Goal: Use online tool/utility: Utilize a website feature to perform a specific function

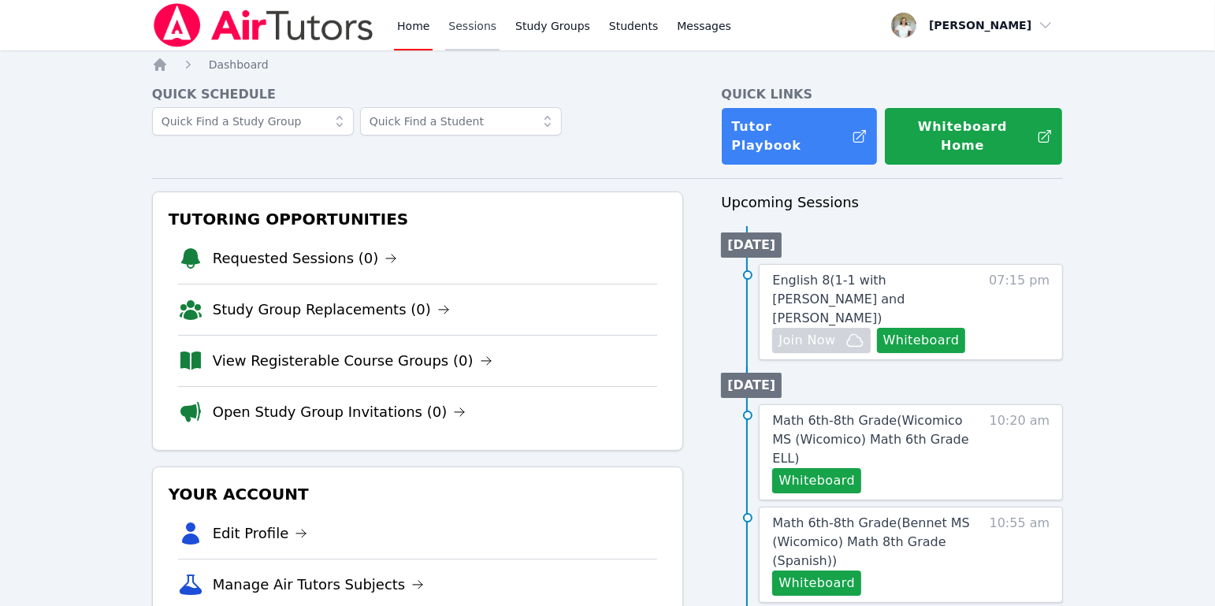
click at [459, 18] on link "Sessions" at bounding box center [472, 25] width 54 height 50
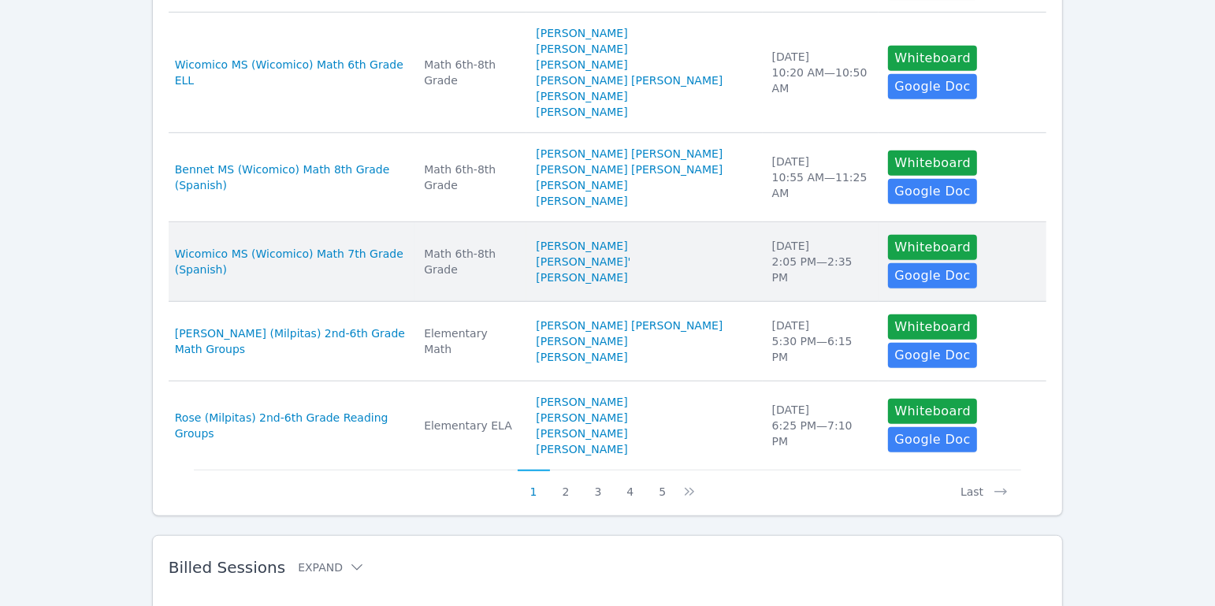
scroll to position [861, 0]
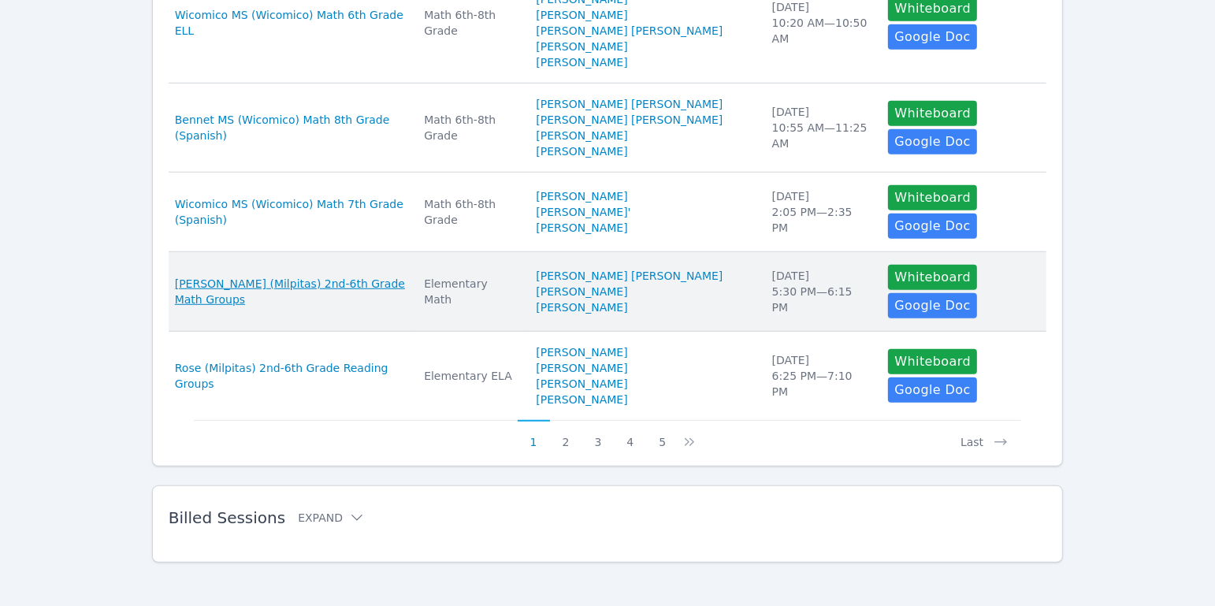
click at [388, 288] on span "[PERSON_NAME] (Milpitas) 2nd-6th Grade Math Groups" at bounding box center [290, 292] width 230 height 32
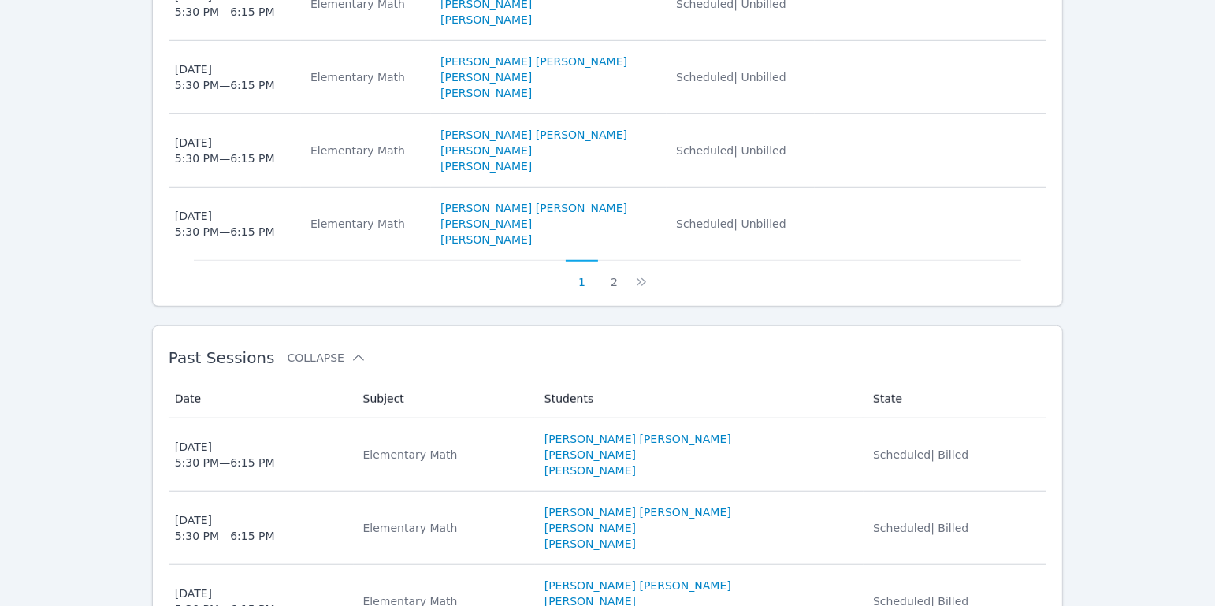
scroll to position [1156, 0]
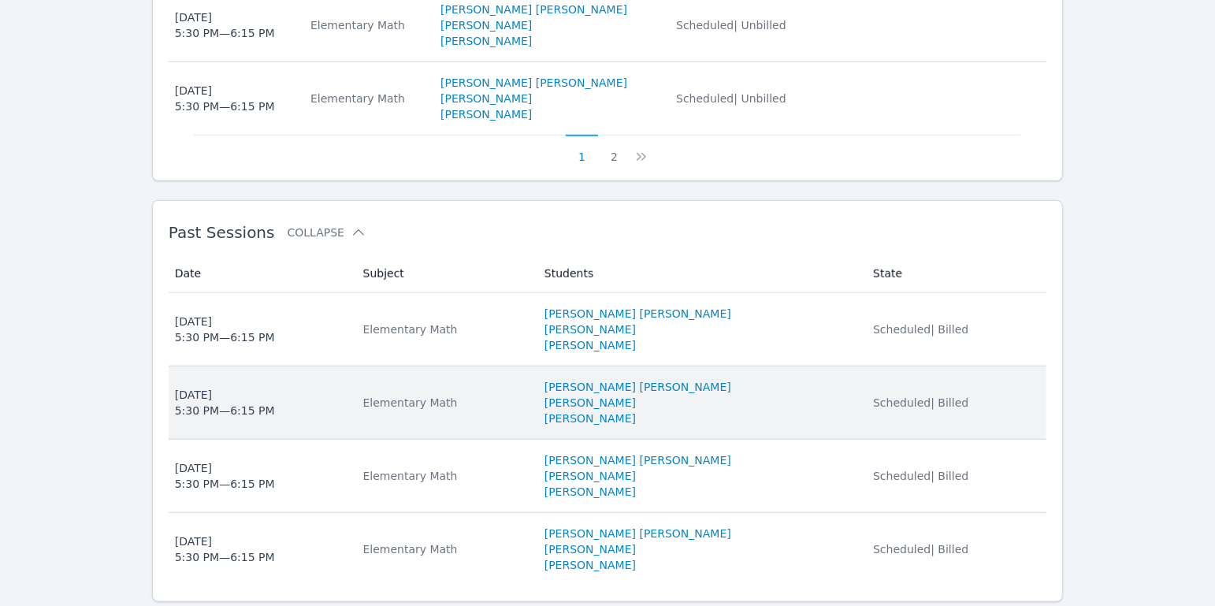
click at [278, 387] on span "[DATE] 5:30 PM — 6:15 PM" at bounding box center [259, 403] width 169 height 32
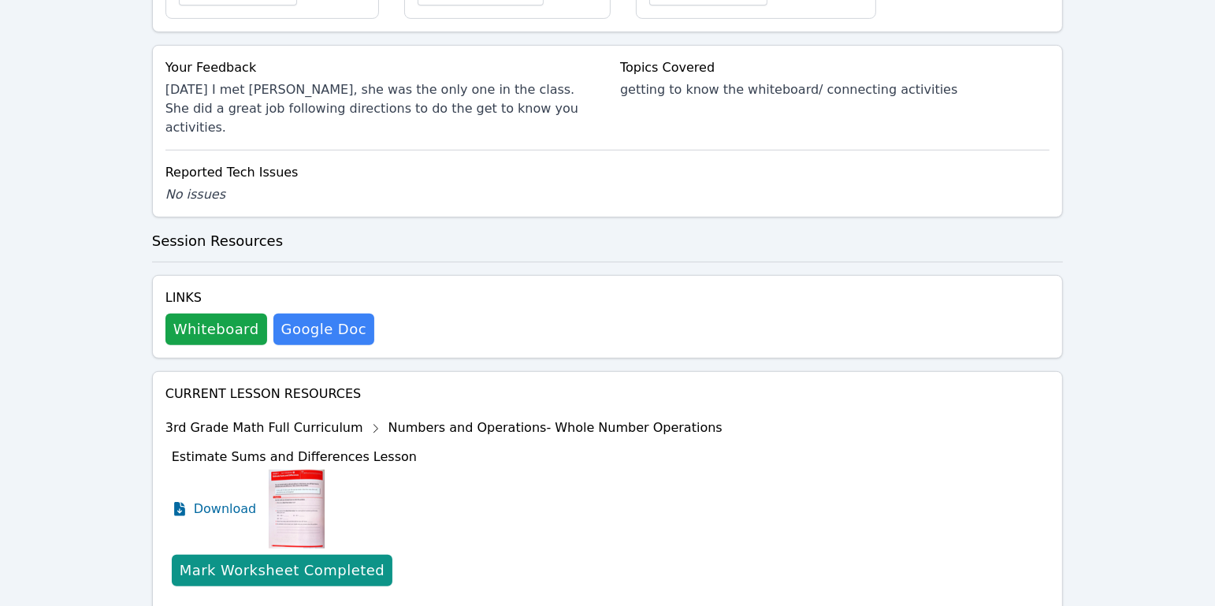
scroll to position [604, 0]
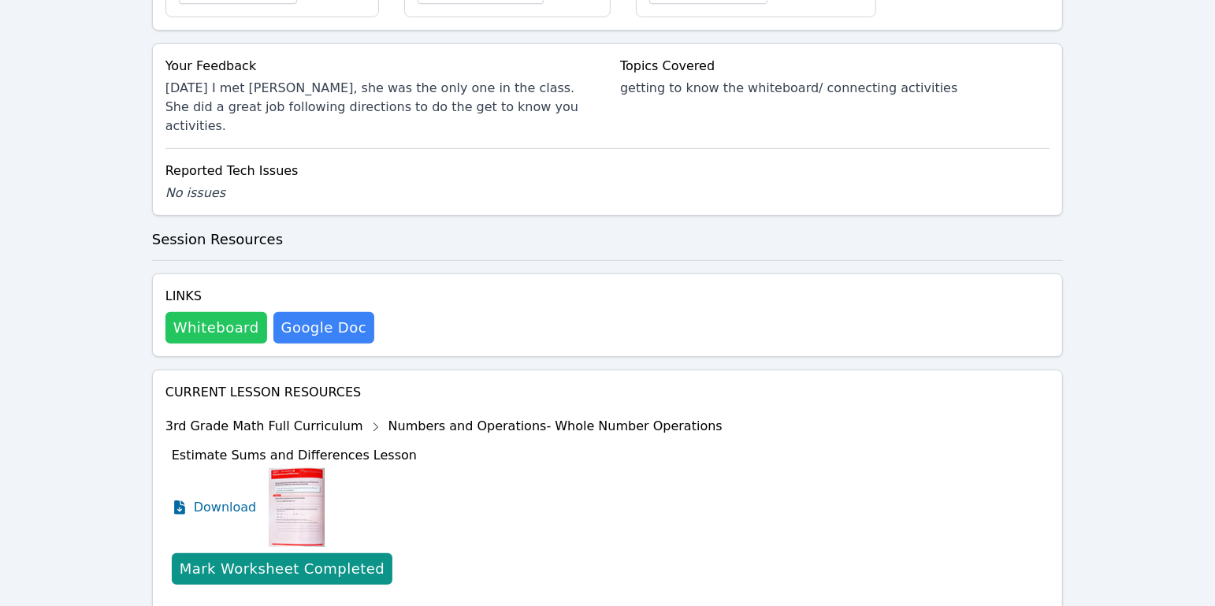
click at [236, 312] on button "Whiteboard" at bounding box center [216, 328] width 102 height 32
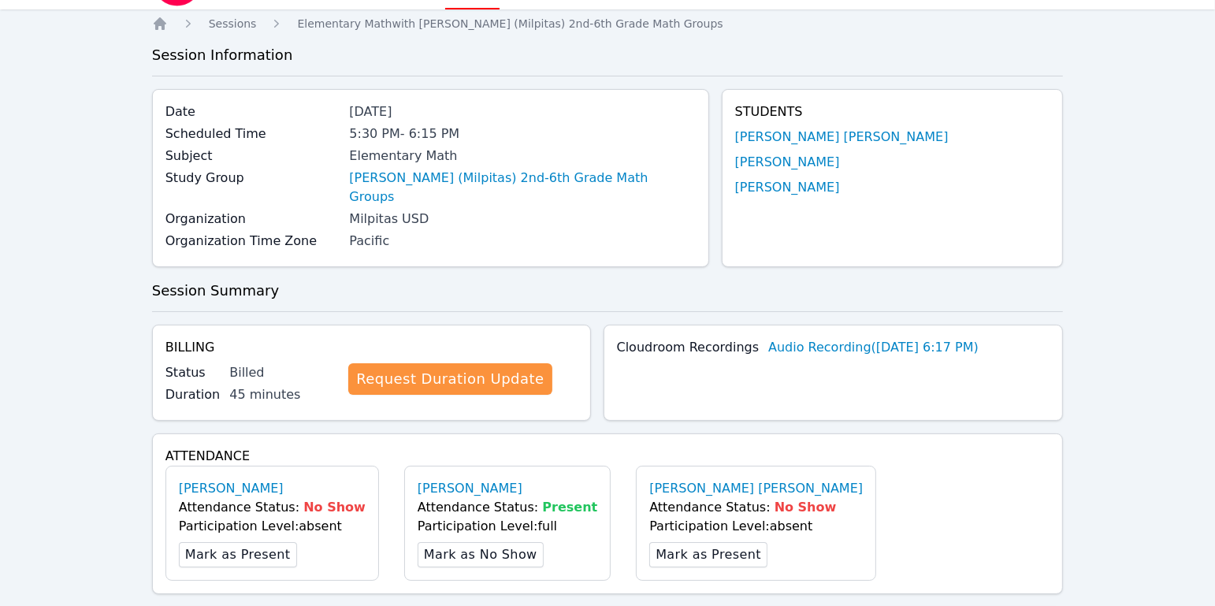
scroll to position [0, 0]
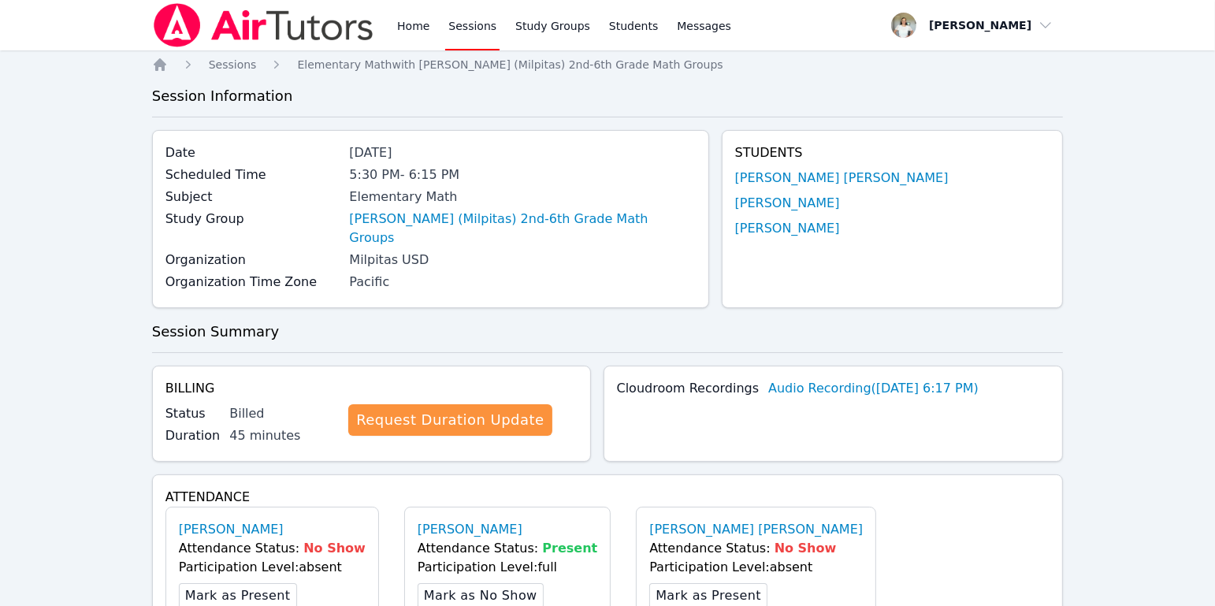
scroll to position [1156, 0]
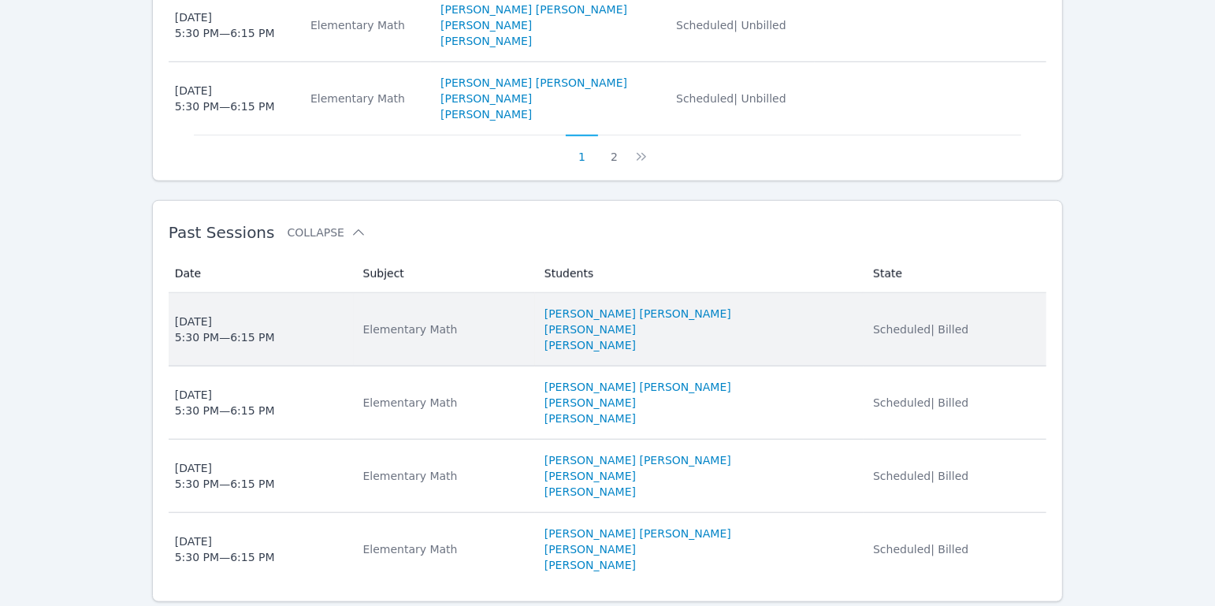
click at [222, 314] on div "[DATE] 5:30 PM — 6:15 PM" at bounding box center [225, 330] width 100 height 32
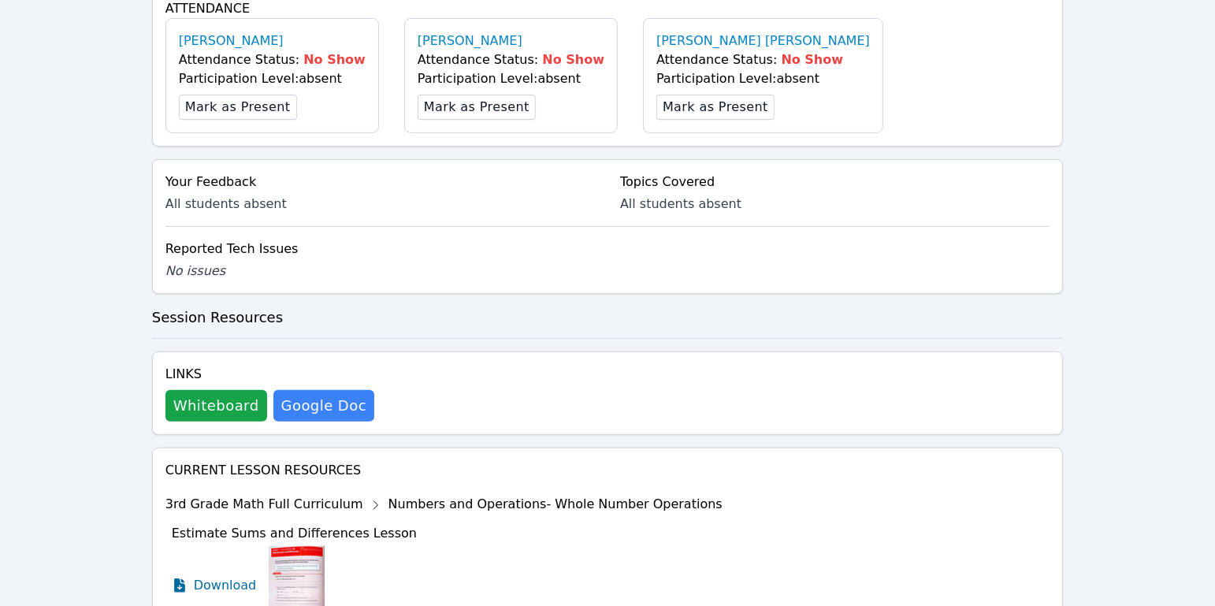
scroll to position [588, 0]
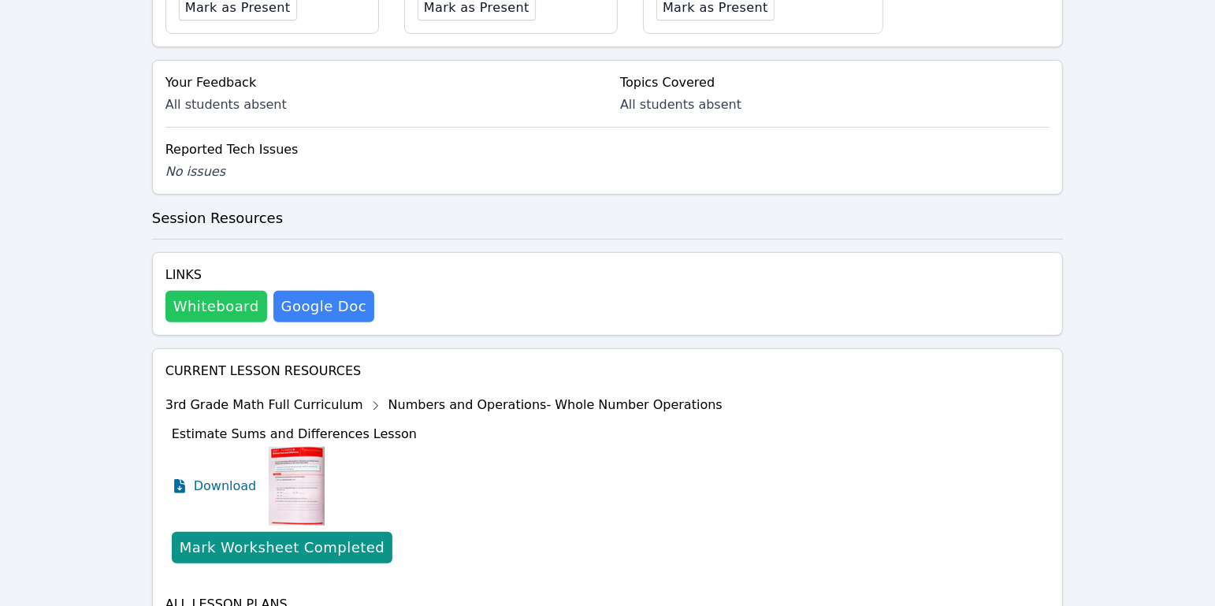
click at [213, 291] on button "Whiteboard" at bounding box center [216, 307] width 102 height 32
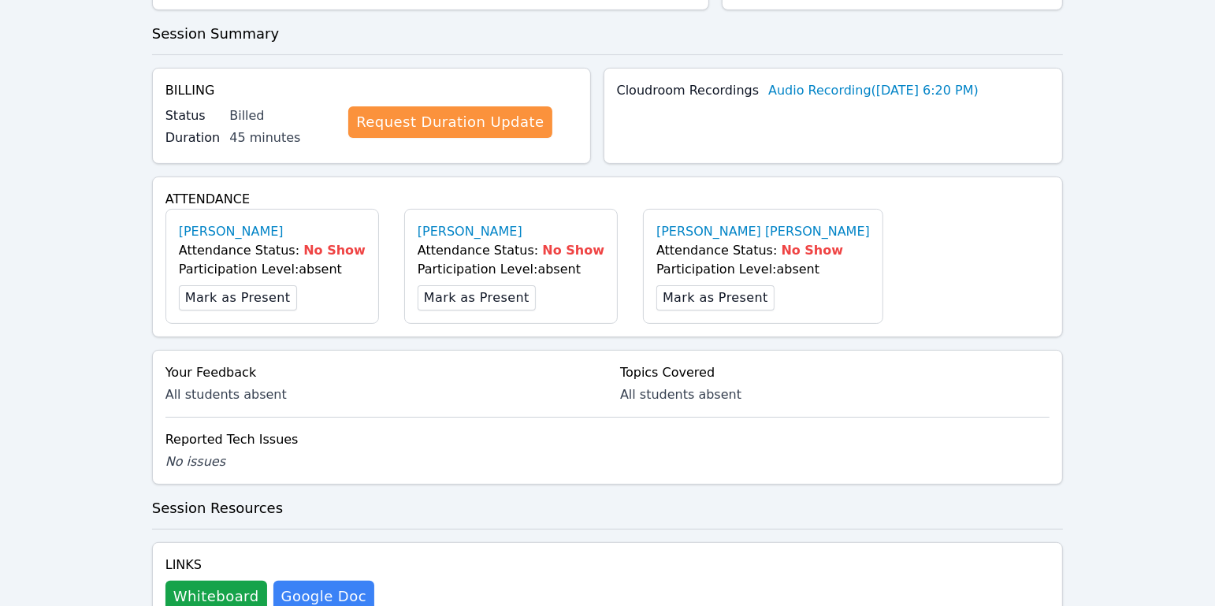
scroll to position [0, 0]
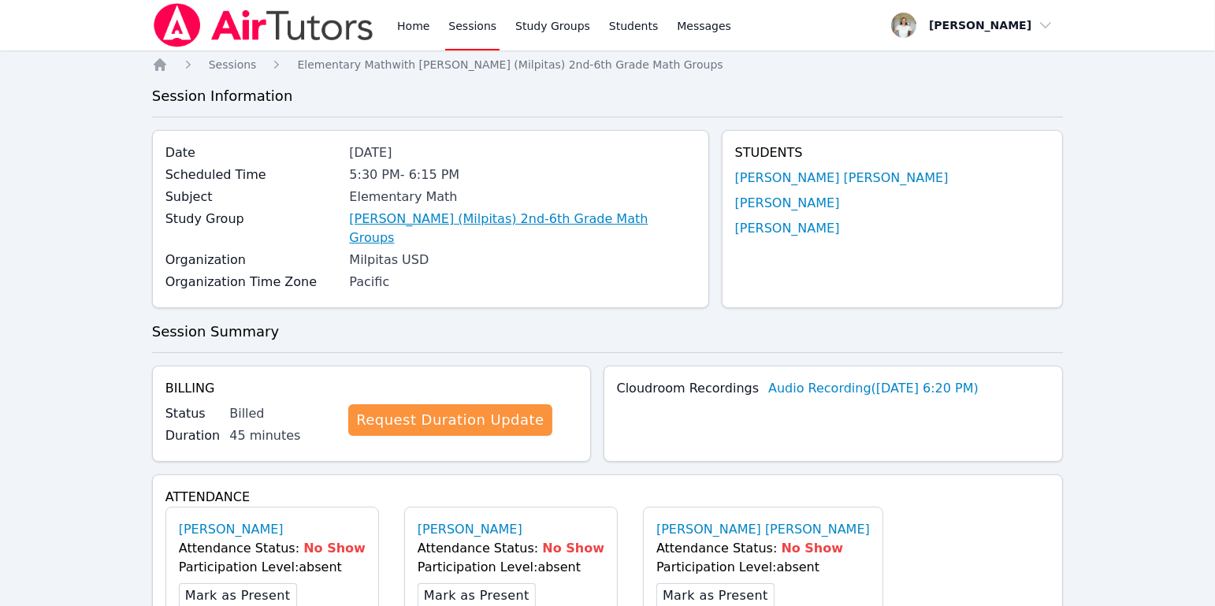
click at [458, 222] on link "[PERSON_NAME] (Milpitas) 2nd-6th Grade Math Groups" at bounding box center [522, 229] width 346 height 38
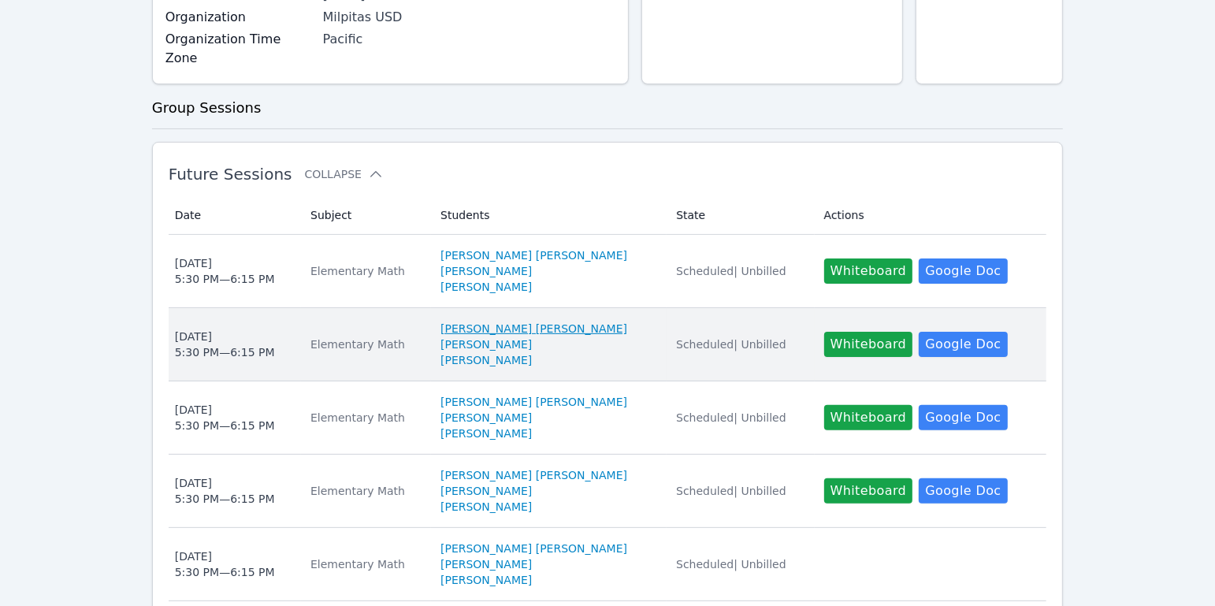
scroll to position [325, 0]
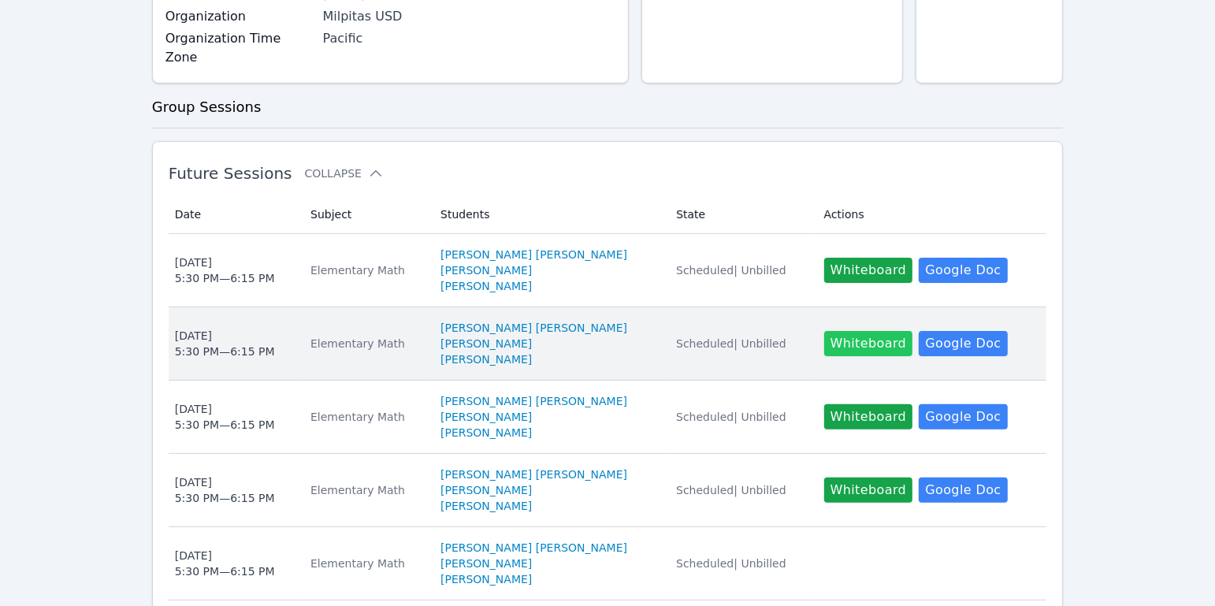
click at [863, 331] on button "Whiteboard" at bounding box center [868, 343] width 89 height 25
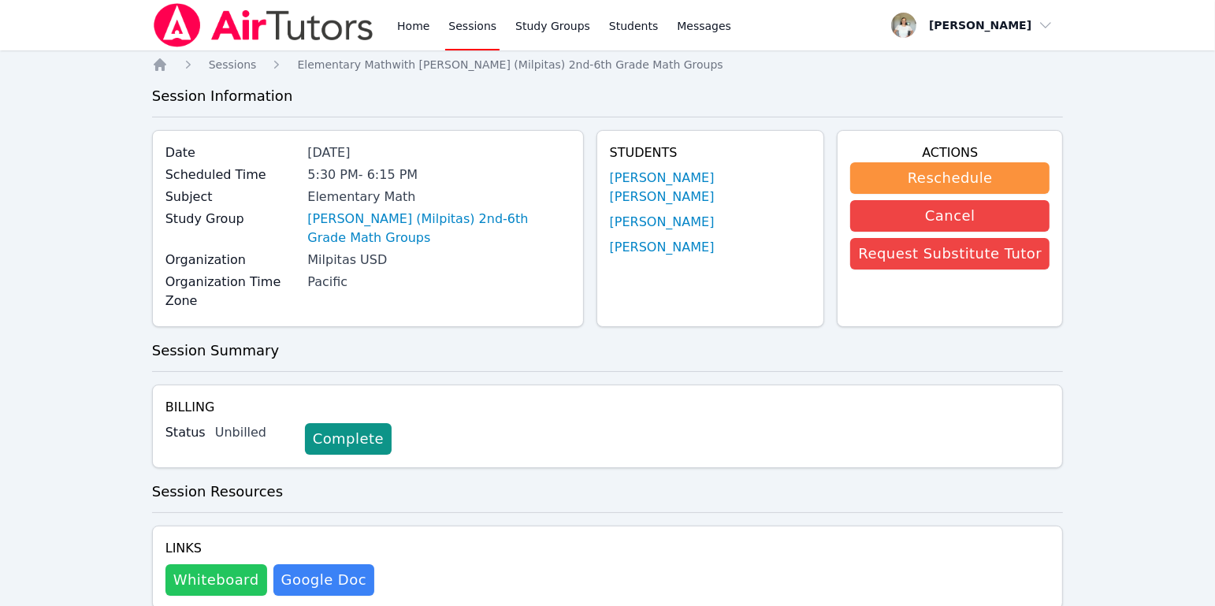
click at [246, 564] on button "Whiteboard" at bounding box center [216, 580] width 102 height 32
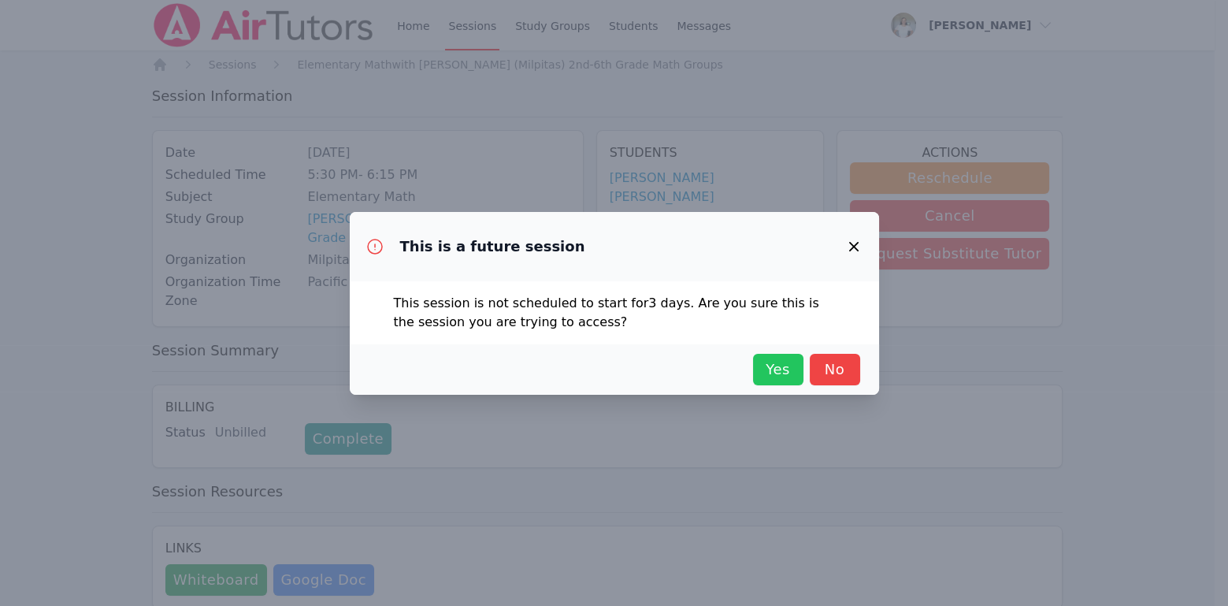
click at [764, 370] on span "Yes" at bounding box center [778, 369] width 35 height 22
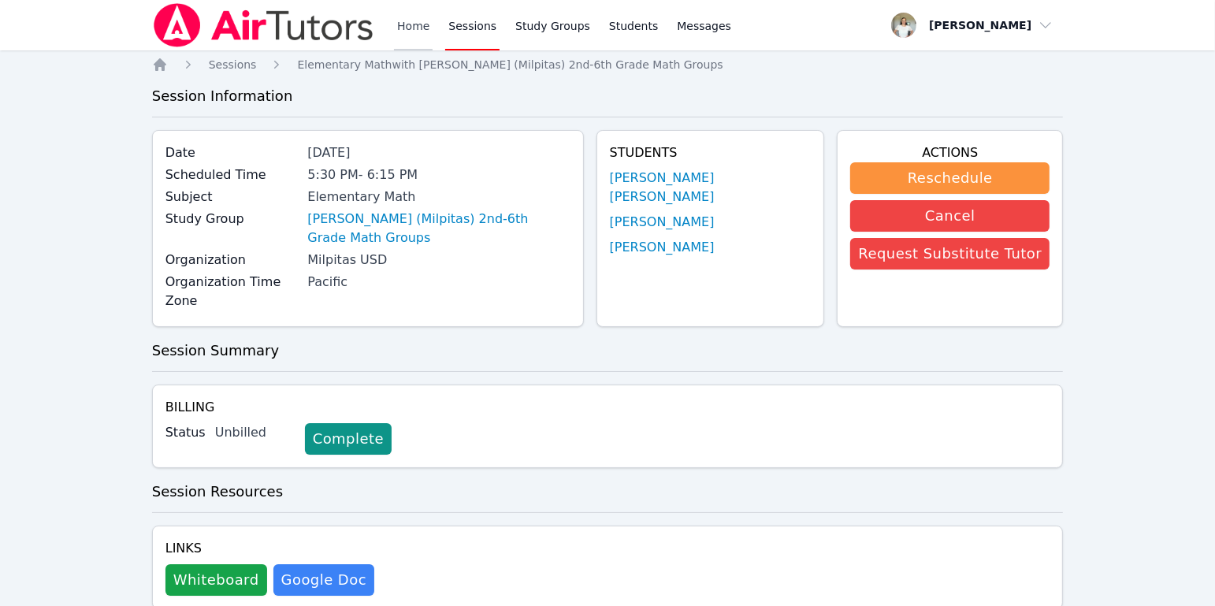
click at [410, 26] on link "Home" at bounding box center [413, 25] width 39 height 50
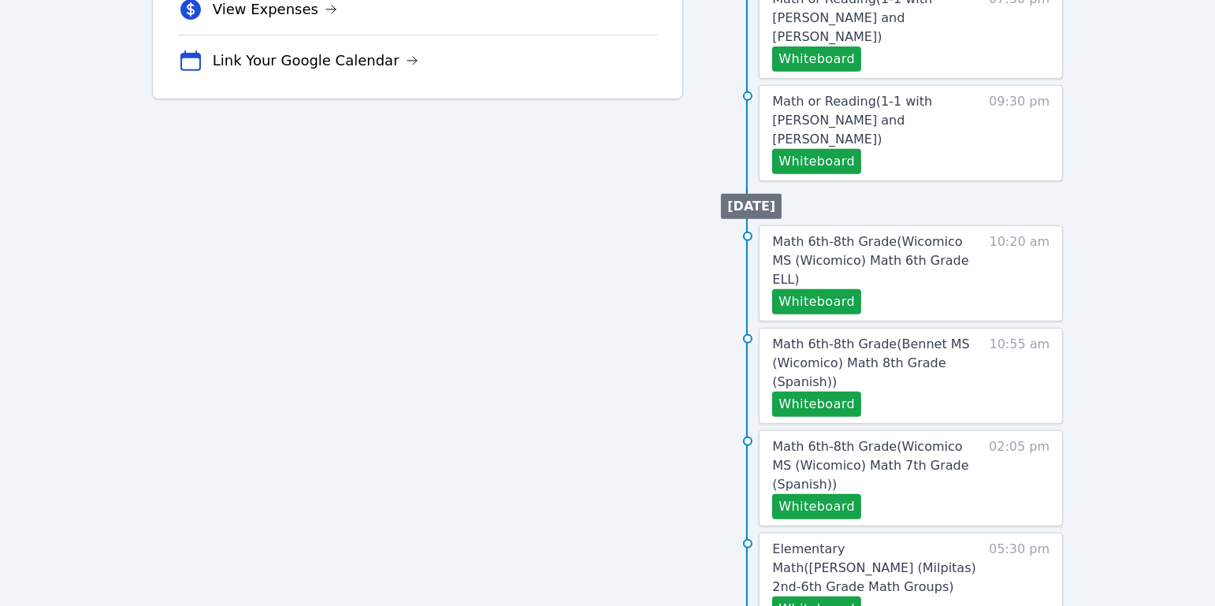
scroll to position [635, 0]
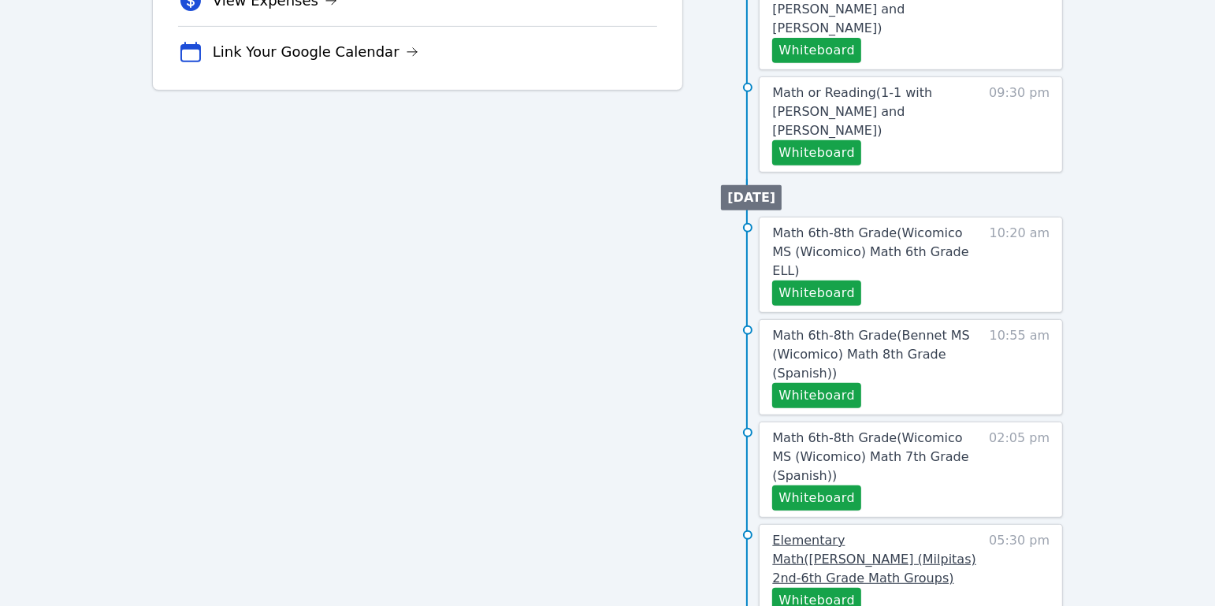
click at [867, 531] on link "Elementary Math ( [PERSON_NAME] (Milpitas) 2nd-6th Grade Math Groups )" at bounding box center [876, 559] width 208 height 57
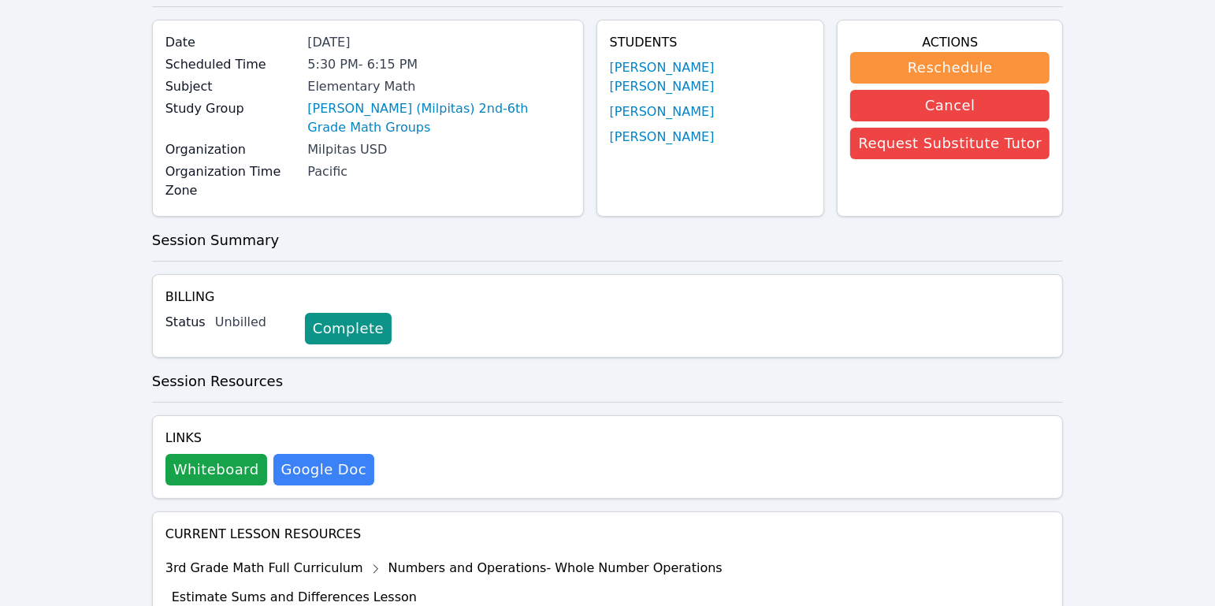
scroll to position [95, 0]
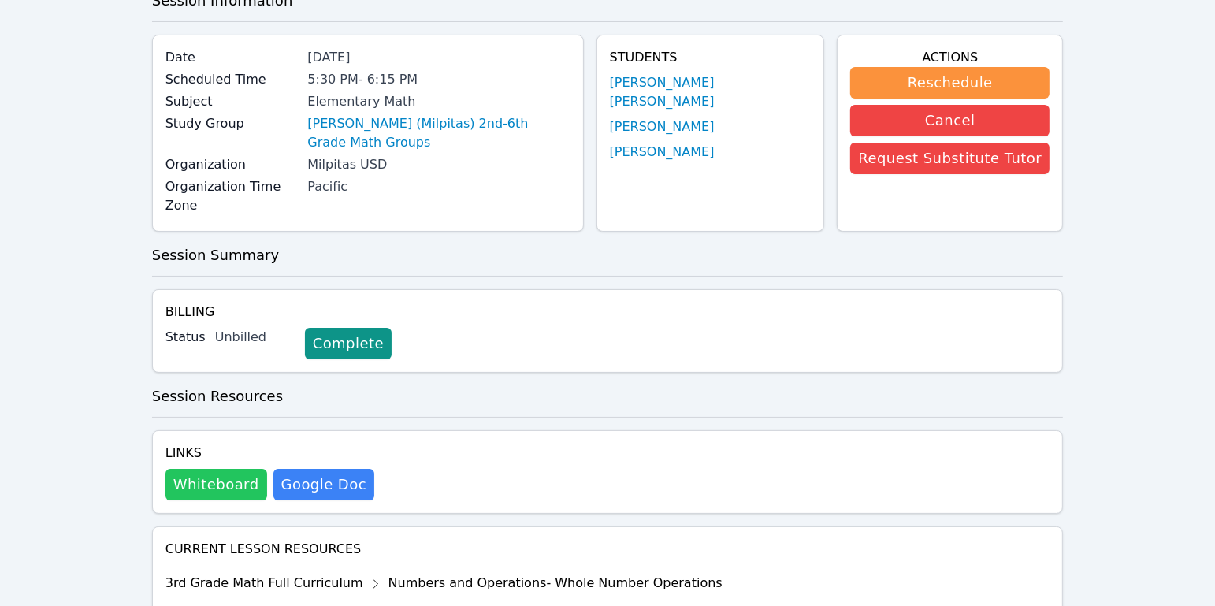
click at [196, 469] on button "Whiteboard" at bounding box center [216, 485] width 102 height 32
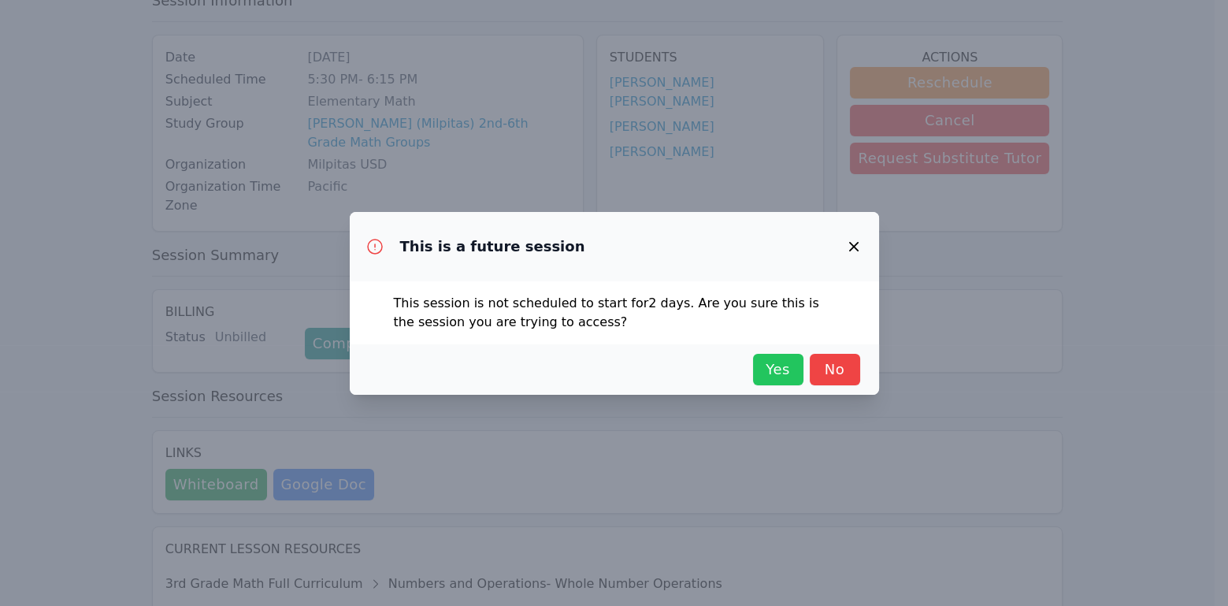
click at [755, 366] on button "Yes" at bounding box center [778, 370] width 50 height 32
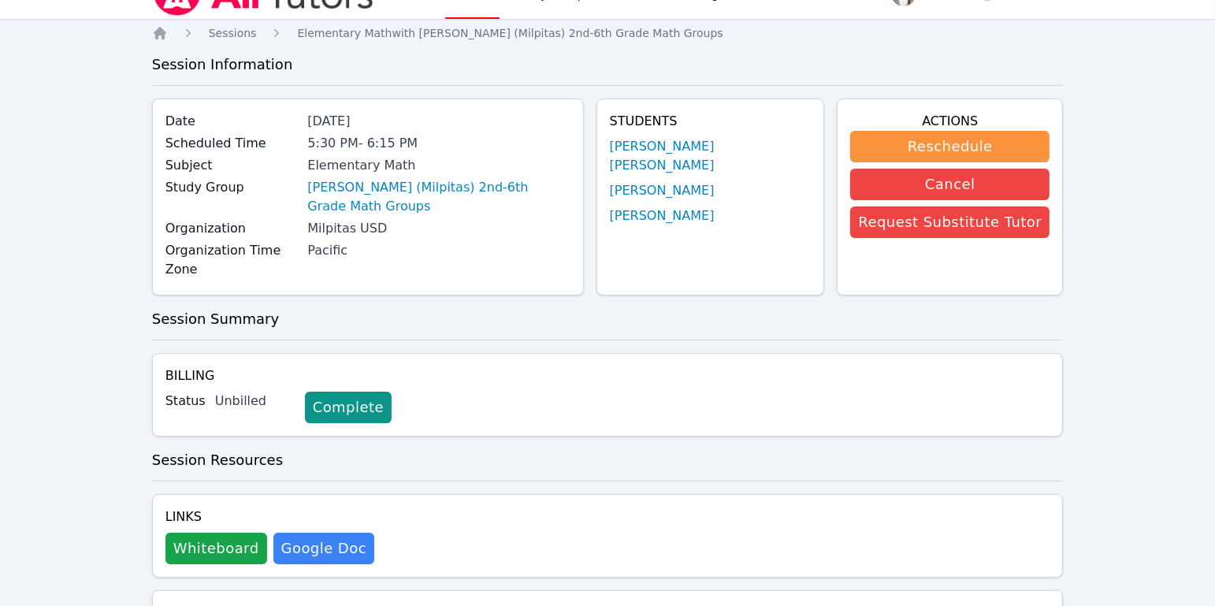
scroll to position [0, 0]
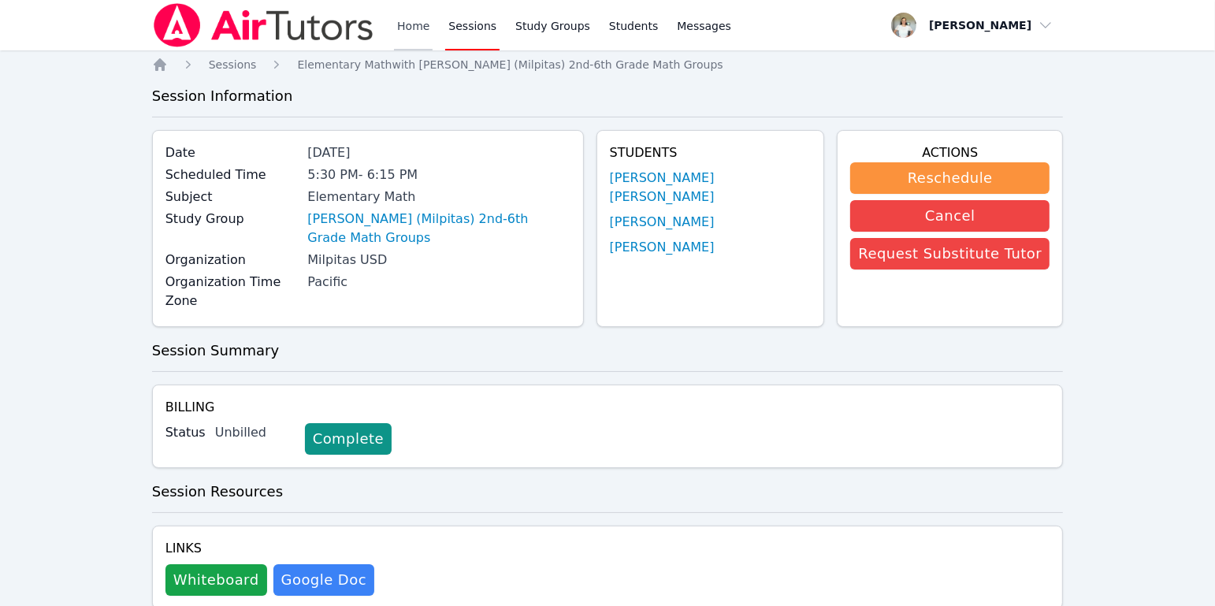
click at [406, 32] on link "Home" at bounding box center [413, 25] width 39 height 50
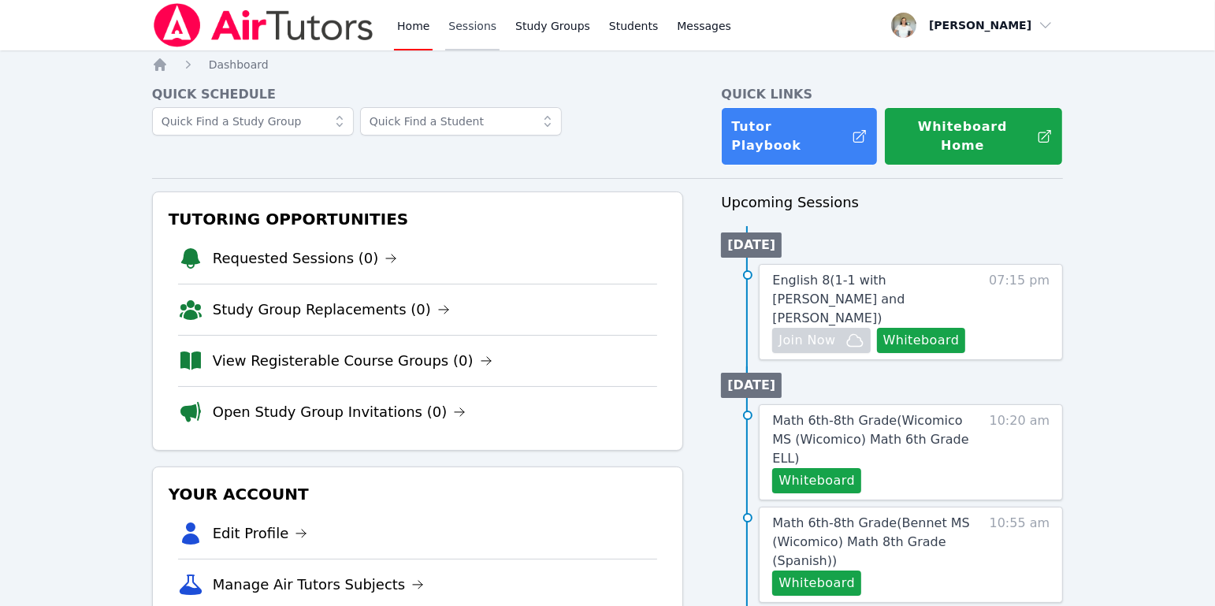
click at [470, 28] on link "Sessions" at bounding box center [472, 25] width 54 height 50
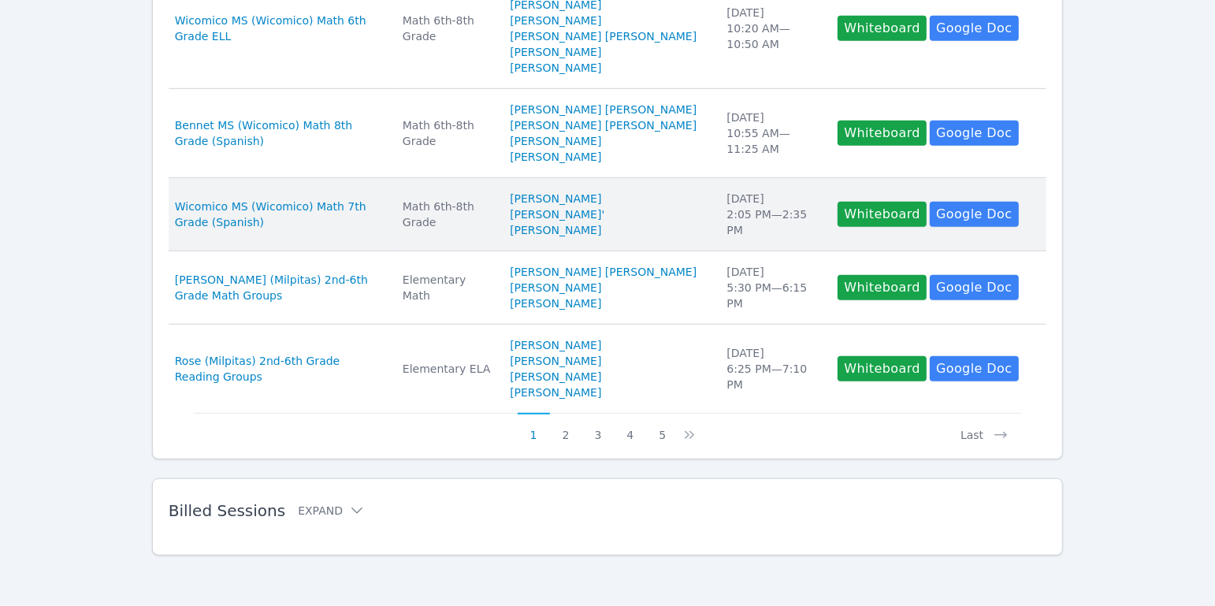
scroll to position [899, 0]
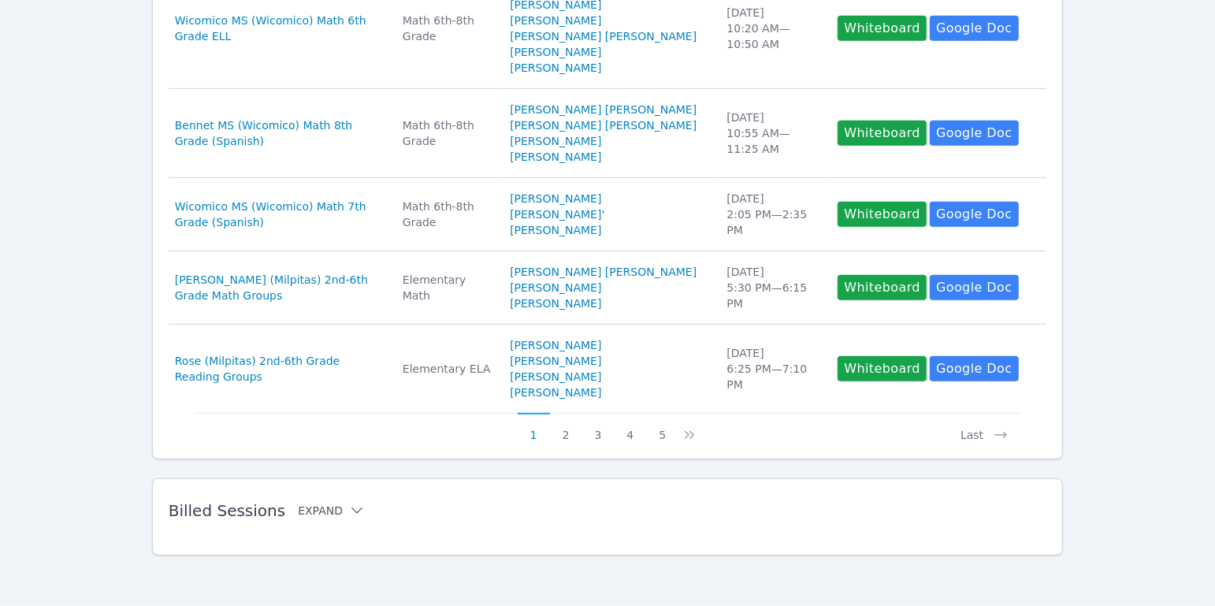
click at [329, 502] on h2 "Billed Sessions Expand" at bounding box center [583, 510] width 828 height 19
click at [328, 509] on button "Expand" at bounding box center [331, 511] width 67 height 16
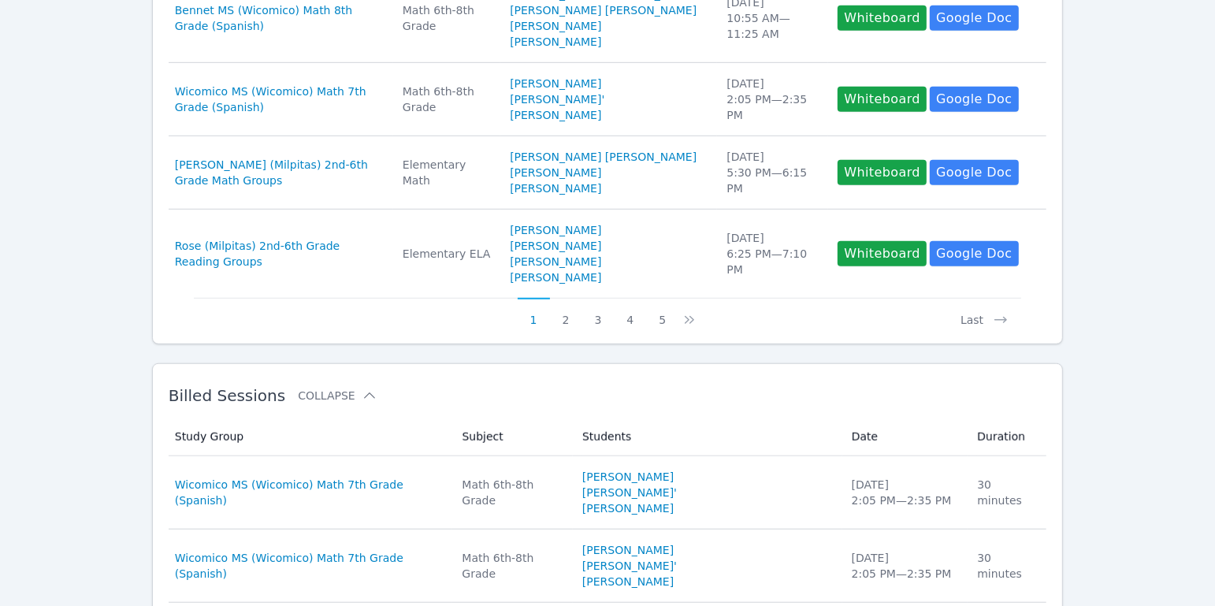
scroll to position [1246, 0]
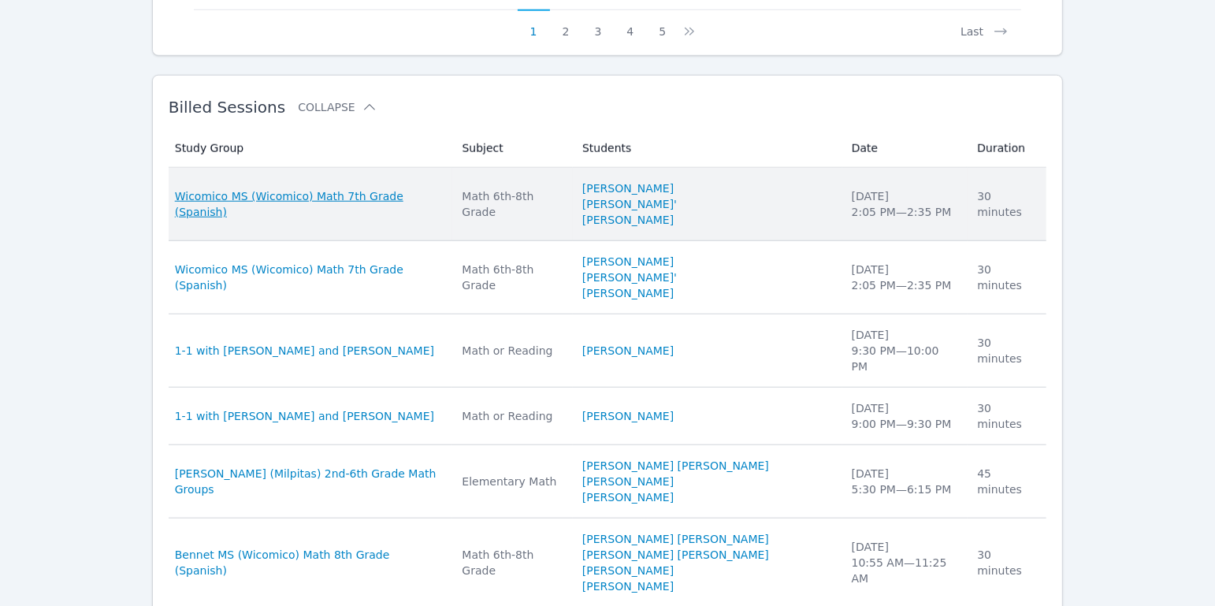
click at [384, 220] on span "Wicomico MS (Wicomico) Math 7th Grade (Spanish)" at bounding box center [309, 204] width 269 height 32
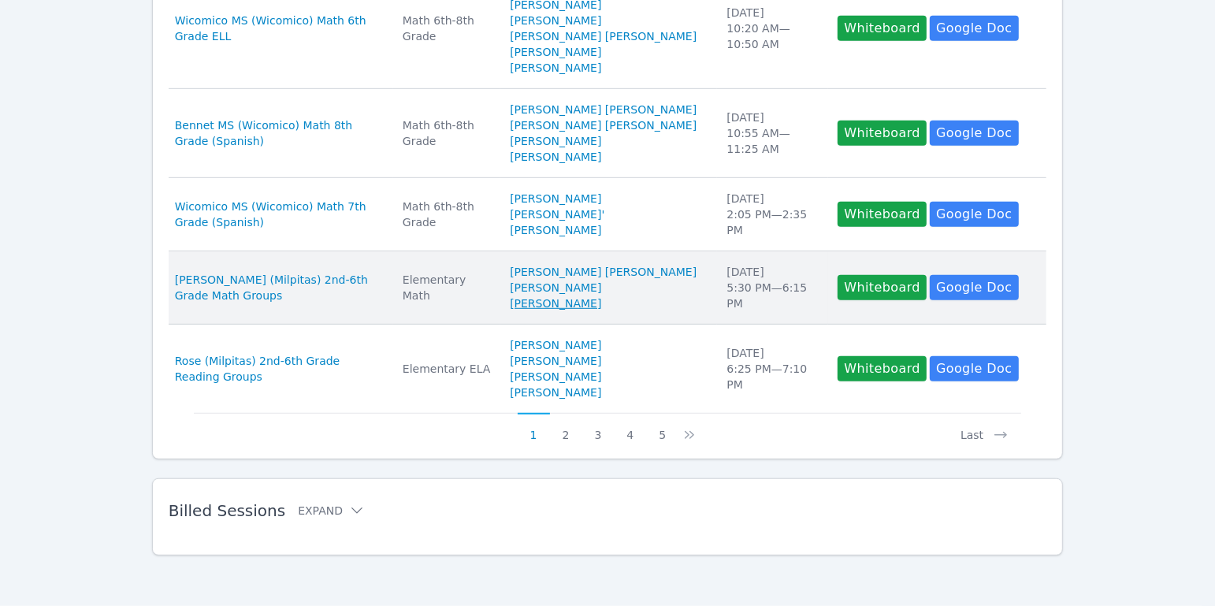
scroll to position [899, 0]
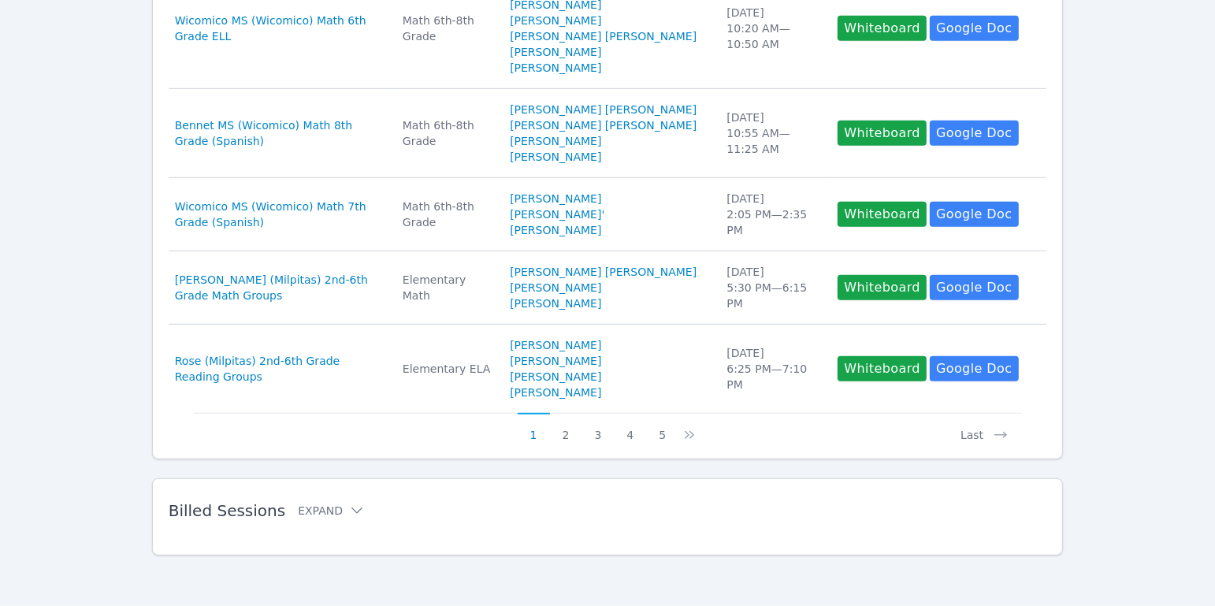
click at [267, 529] on div "Study Group Subject Students Date Duration Study Group Wicomico MS (Wicomico) M…" at bounding box center [608, 535] width 878 height 19
click at [269, 510] on span "Billed Sessions" at bounding box center [227, 510] width 117 height 19
click at [329, 513] on button "Expand" at bounding box center [331, 511] width 67 height 16
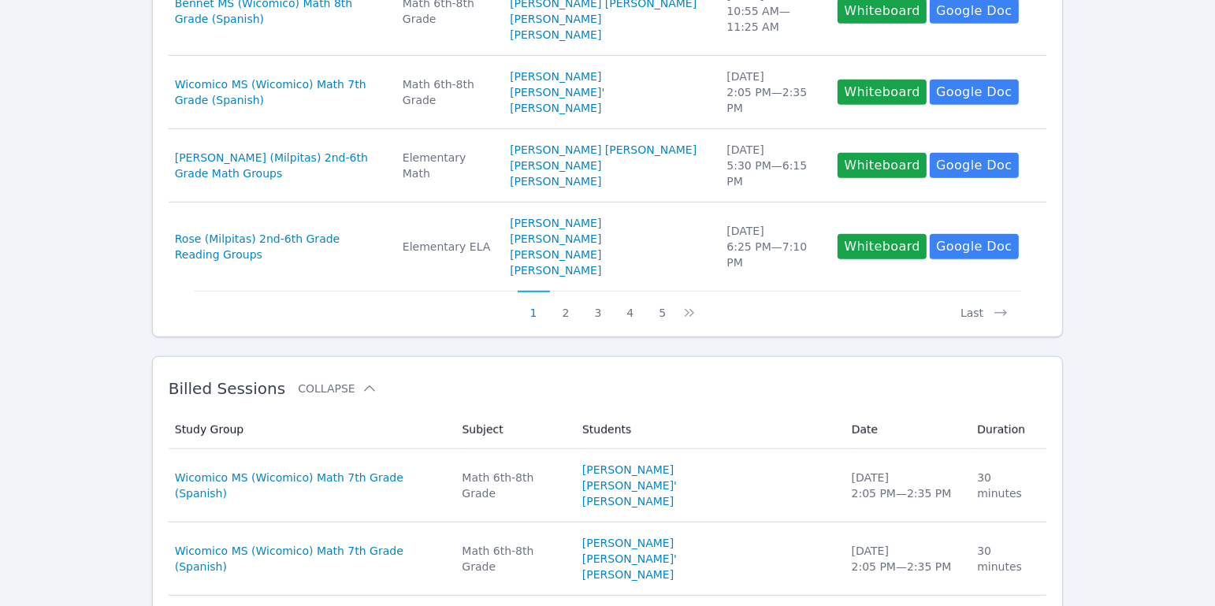
scroll to position [1257, 0]
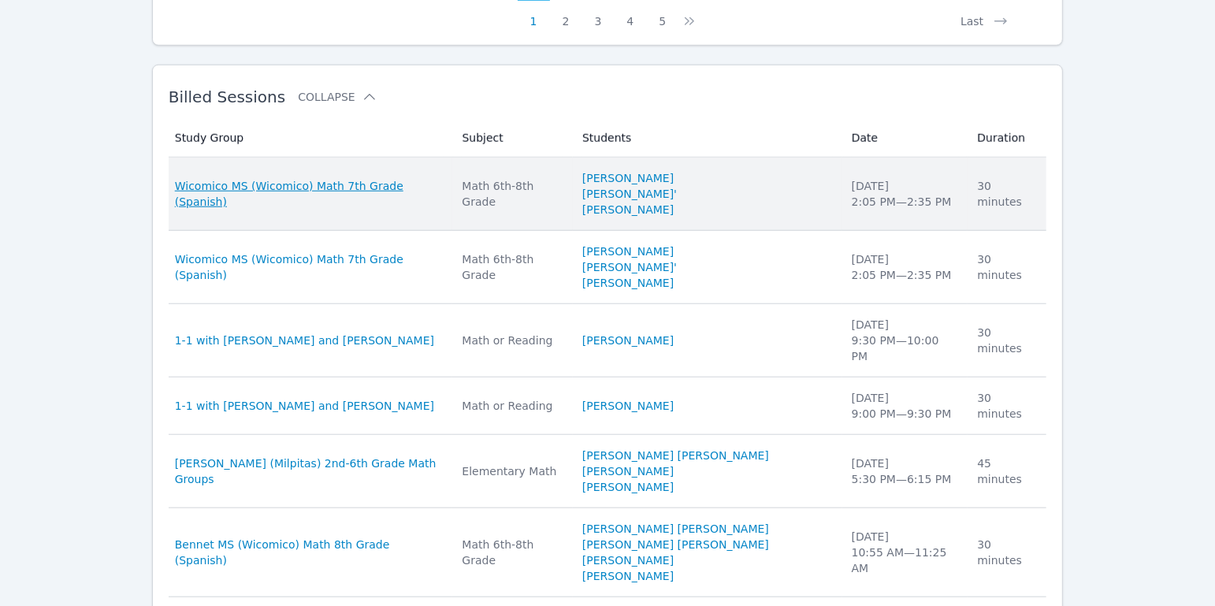
click at [338, 210] on span "Wicomico MS (Wicomico) Math 7th Grade (Spanish)" at bounding box center [309, 194] width 269 height 32
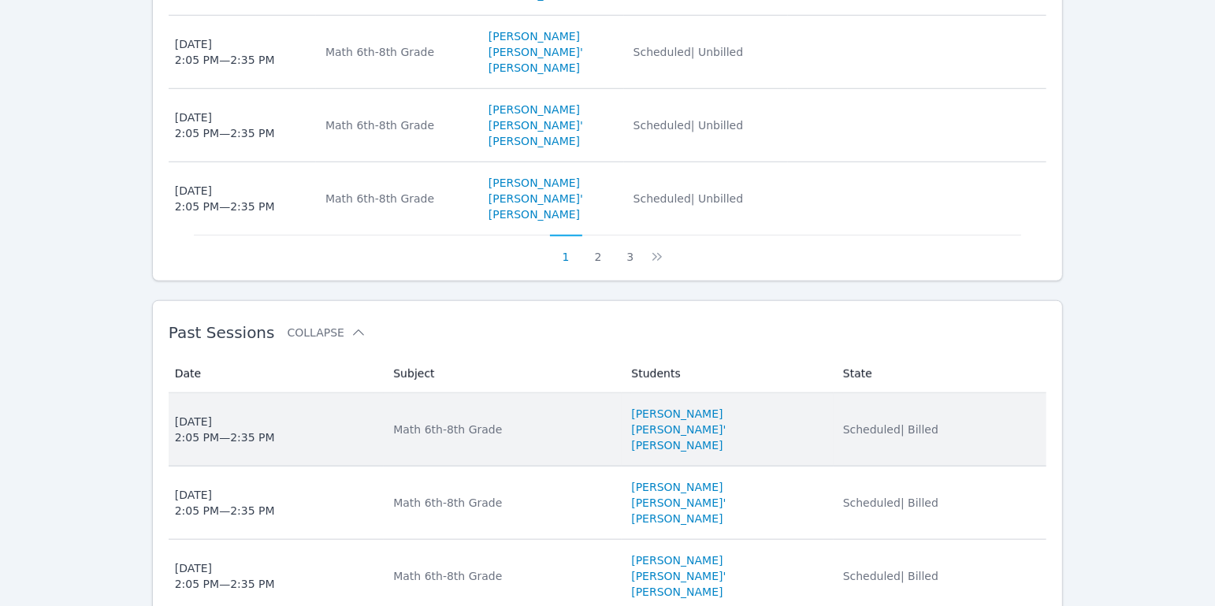
click at [458, 422] on div "Math 6th-8th Grade" at bounding box center [502, 429] width 219 height 16
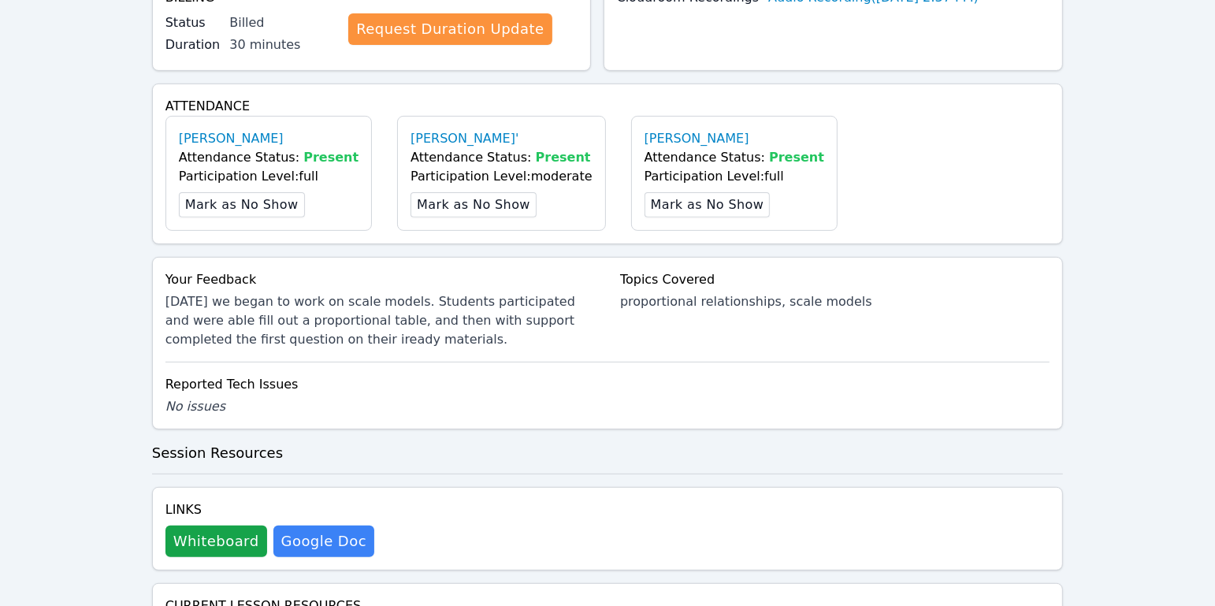
scroll to position [542, 0]
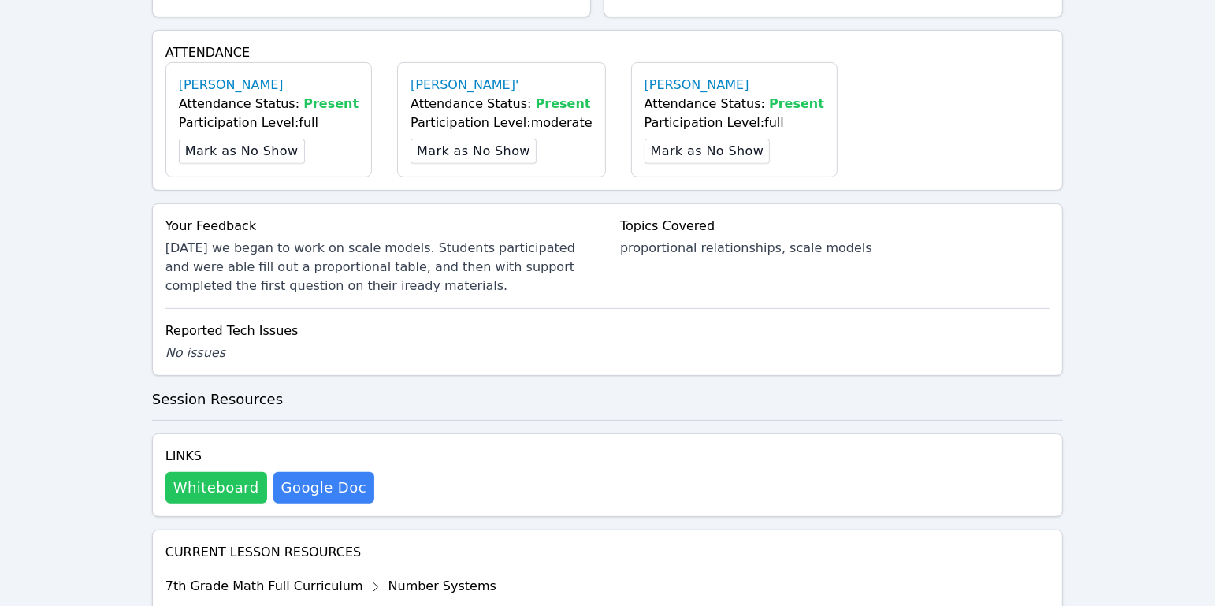
click at [228, 481] on button "Whiteboard" at bounding box center [216, 488] width 102 height 32
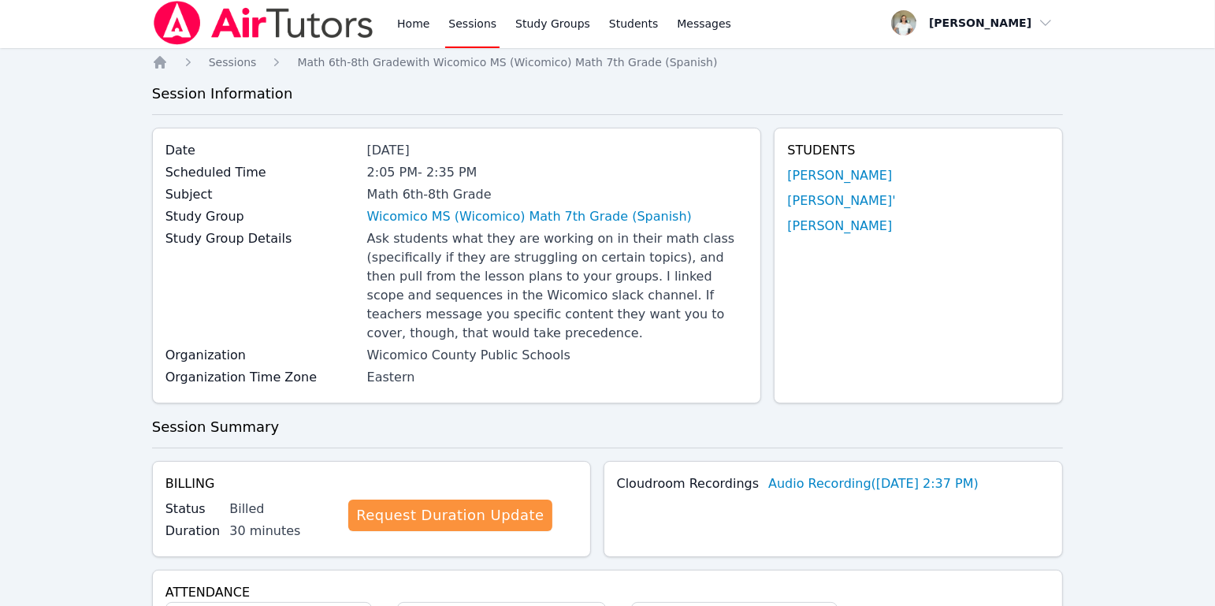
scroll to position [0, 0]
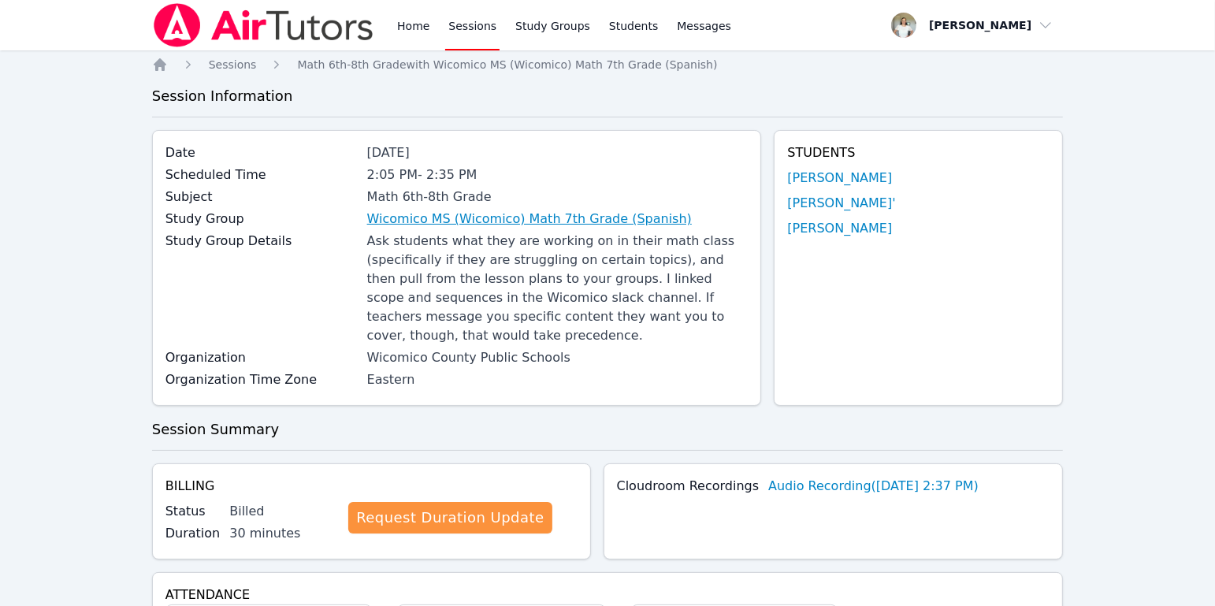
click at [477, 215] on link "Wicomico MS (Wicomico) Math 7th Grade (Spanish)" at bounding box center [529, 219] width 325 height 19
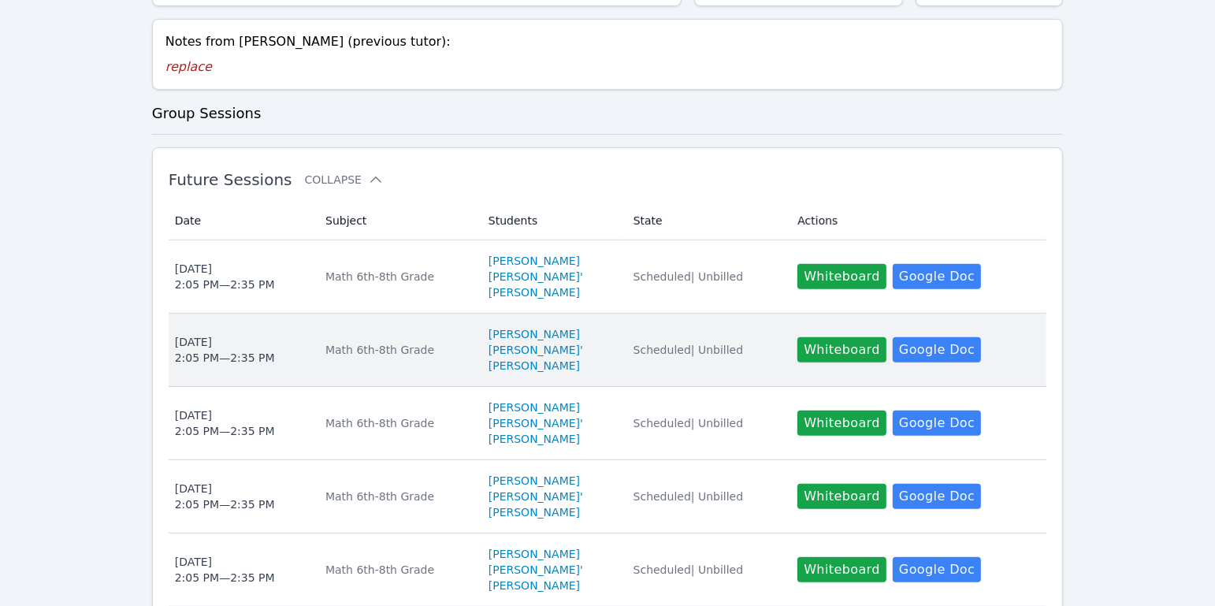
scroll to position [562, 0]
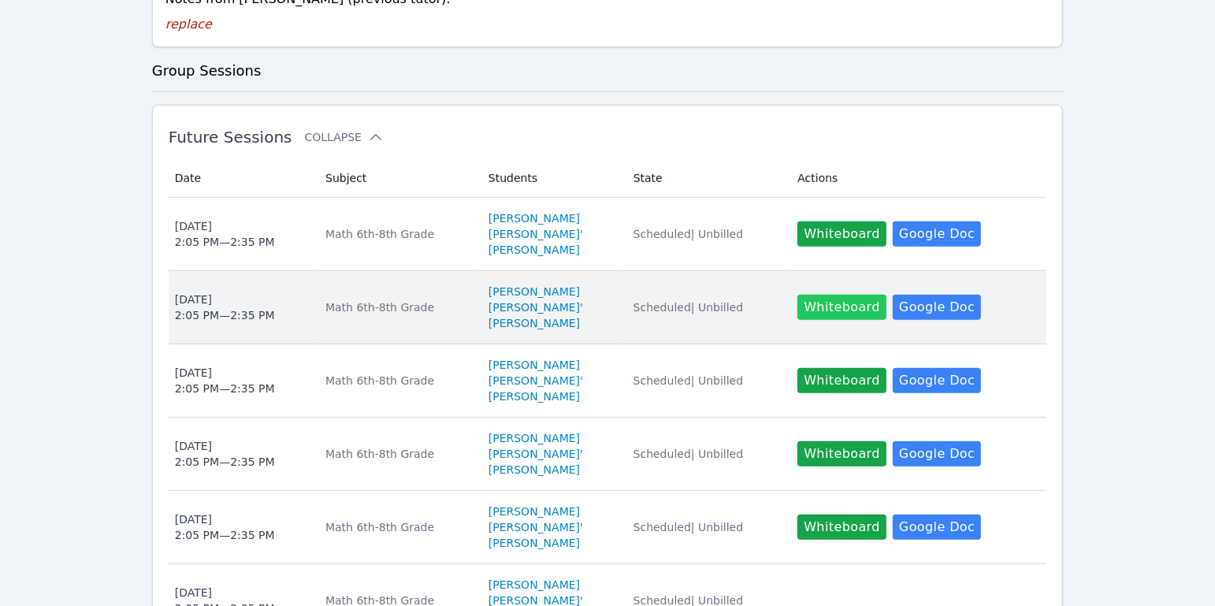
click at [881, 307] on button "Whiteboard" at bounding box center [841, 307] width 89 height 25
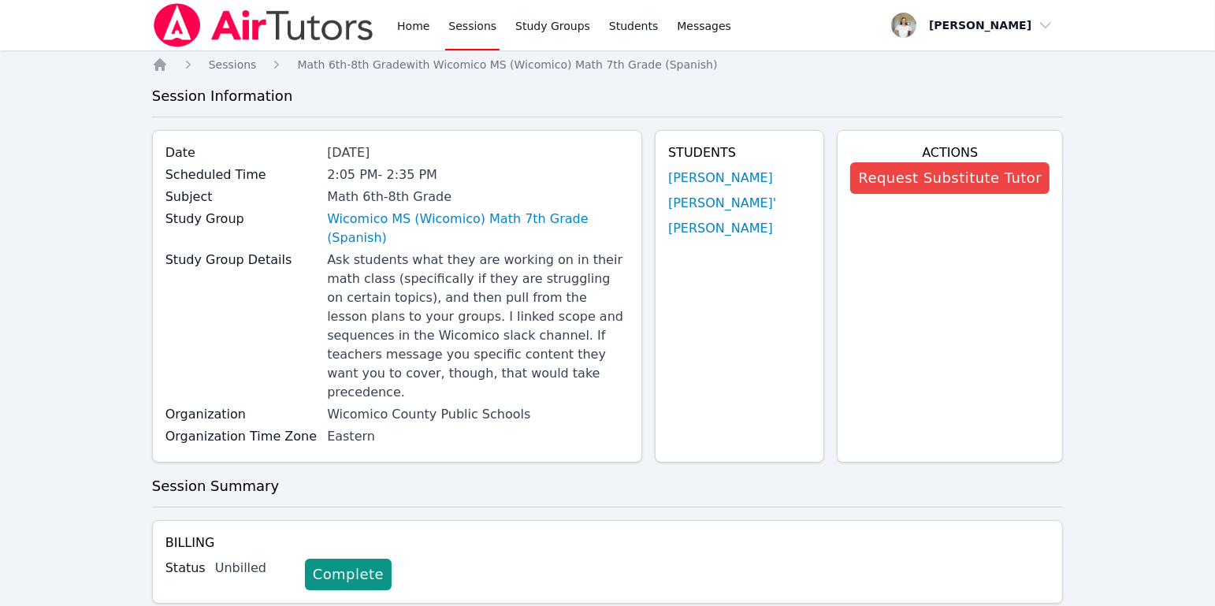
scroll to position [423, 0]
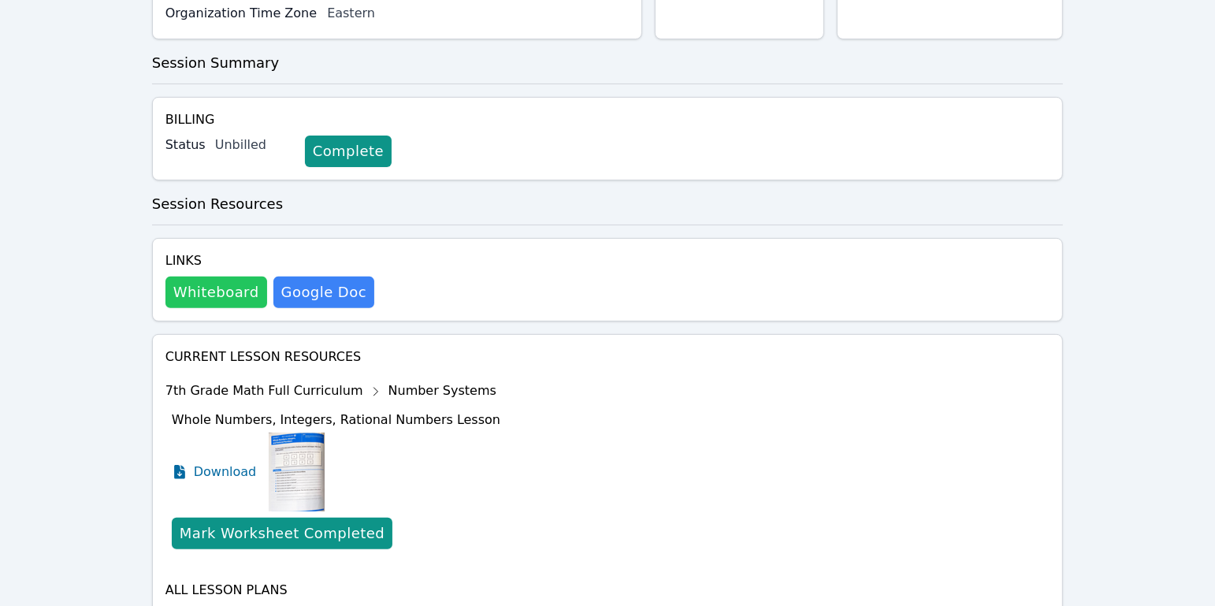
click at [229, 277] on button "Whiteboard" at bounding box center [216, 293] width 102 height 32
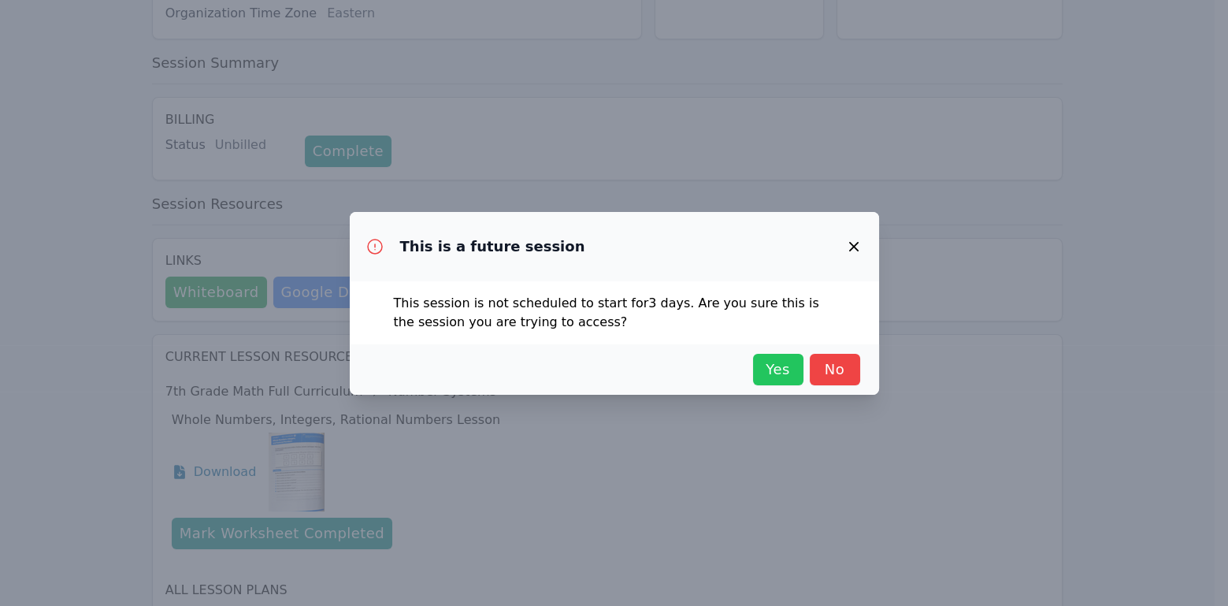
click at [781, 368] on span "Yes" at bounding box center [778, 369] width 35 height 22
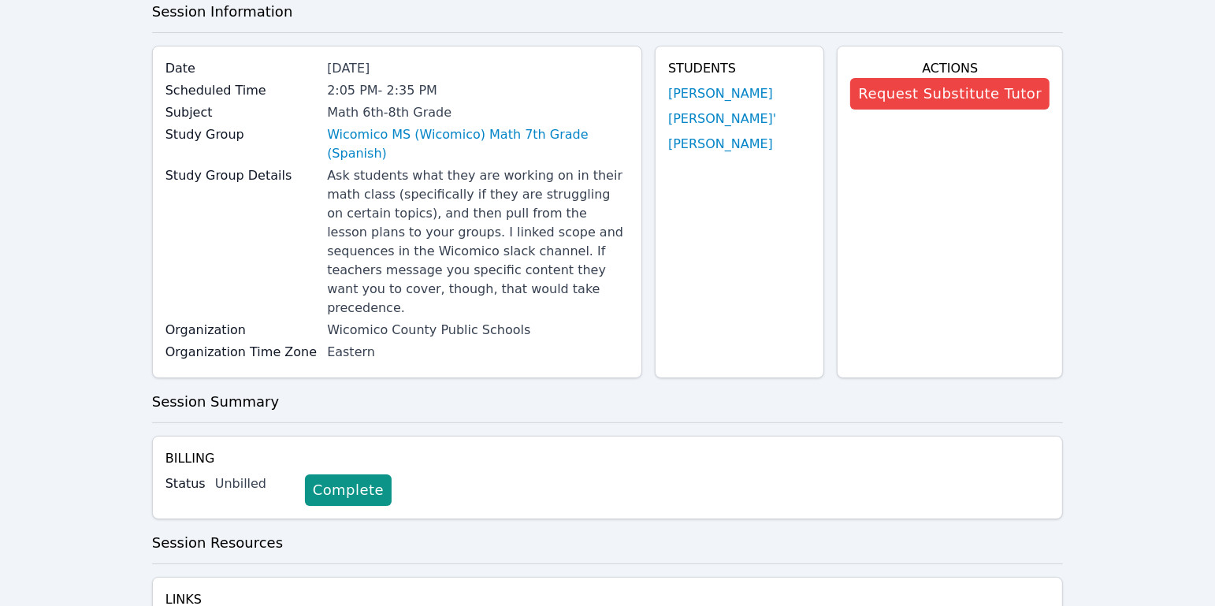
scroll to position [0, 0]
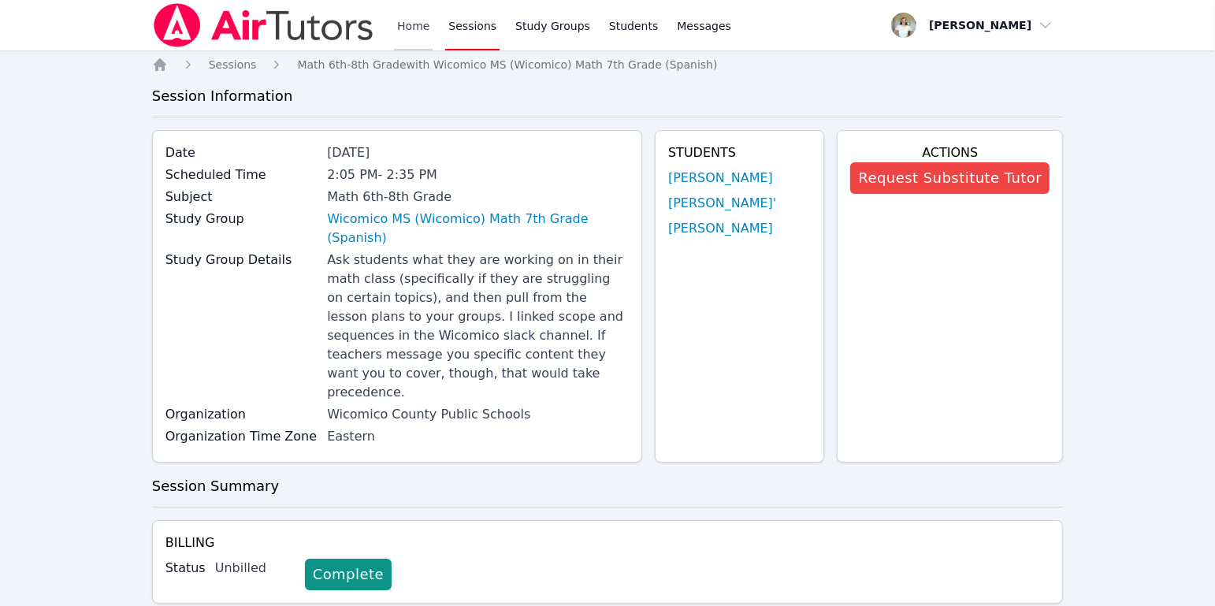
click at [401, 30] on link "Home" at bounding box center [413, 25] width 39 height 50
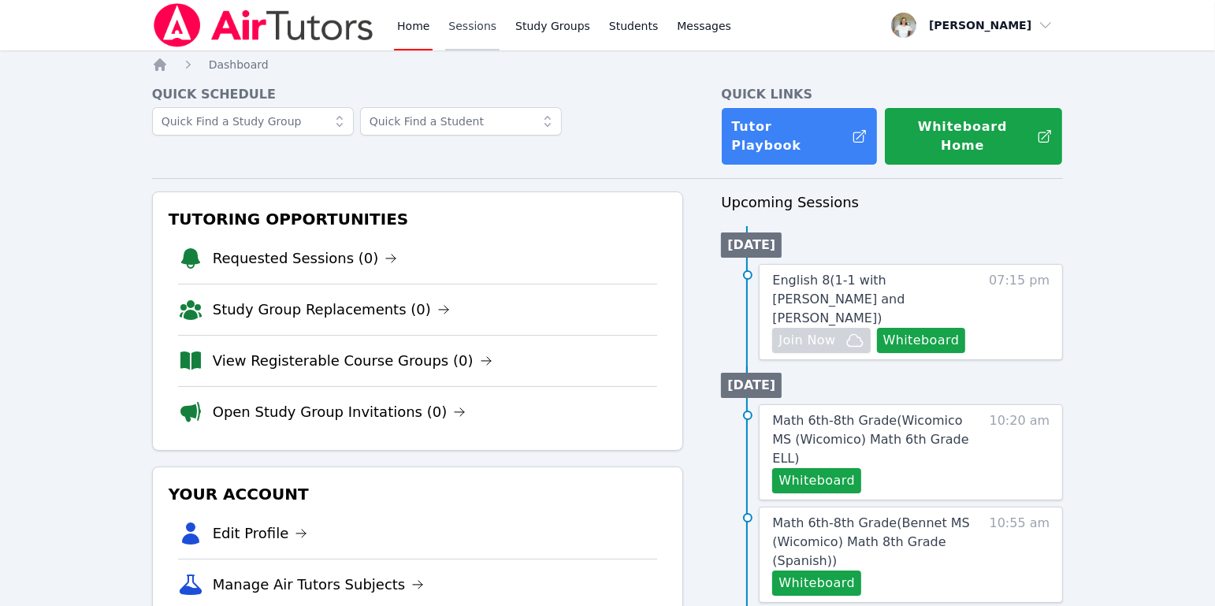
click at [475, 26] on link "Sessions" at bounding box center [472, 25] width 54 height 50
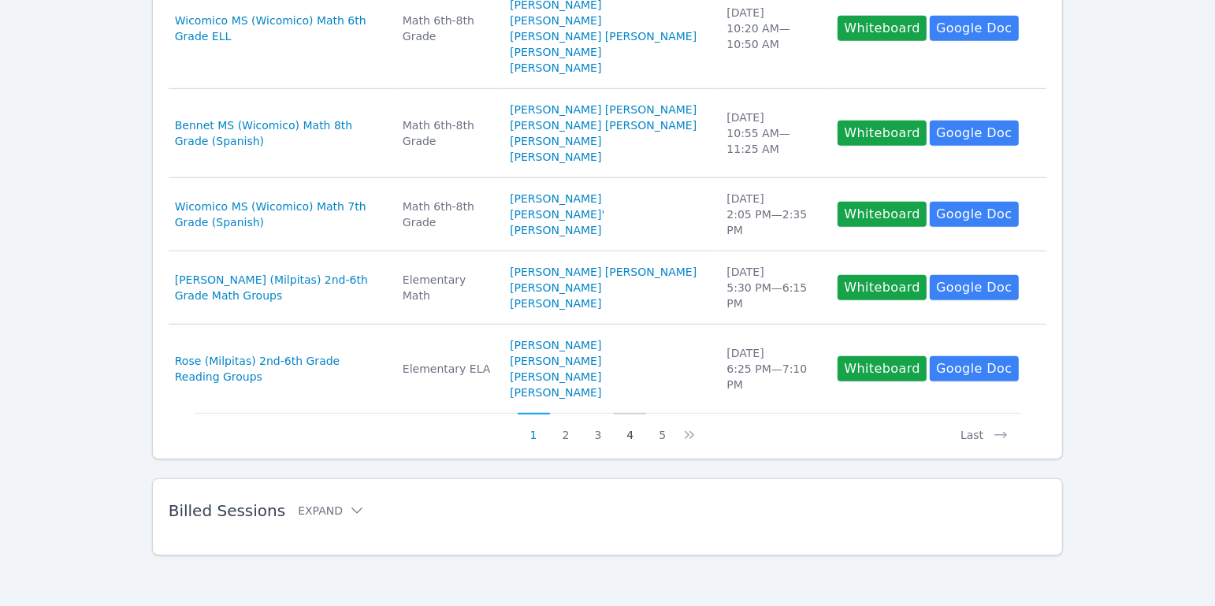
scroll to position [899, 0]
click at [563, 438] on button "2" at bounding box center [566, 428] width 32 height 30
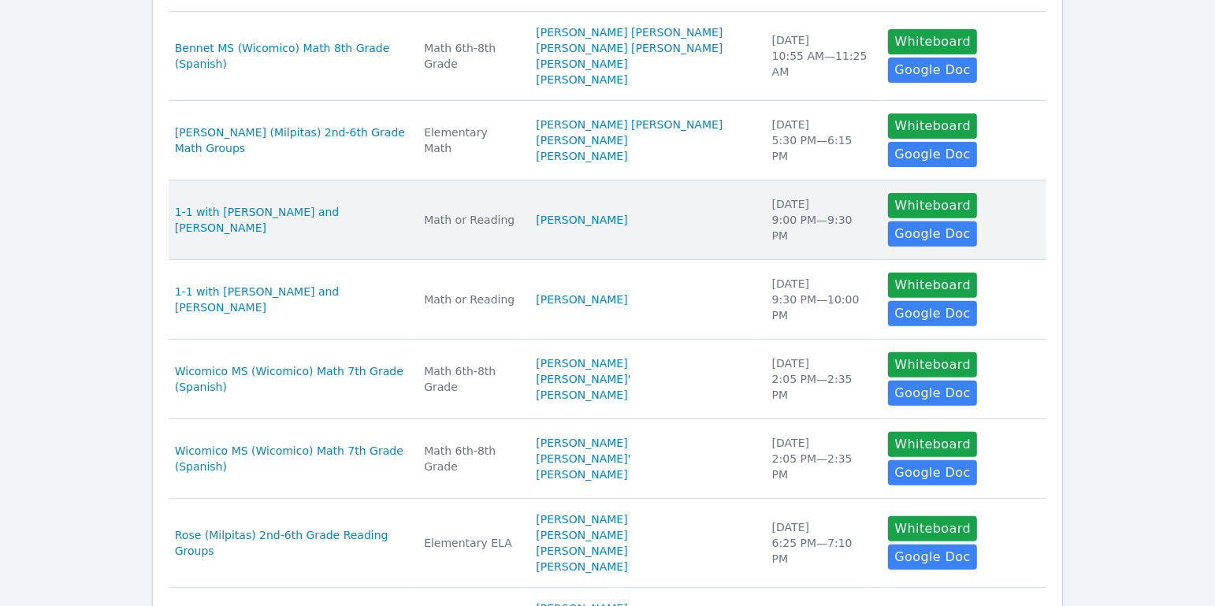
scroll to position [487, 0]
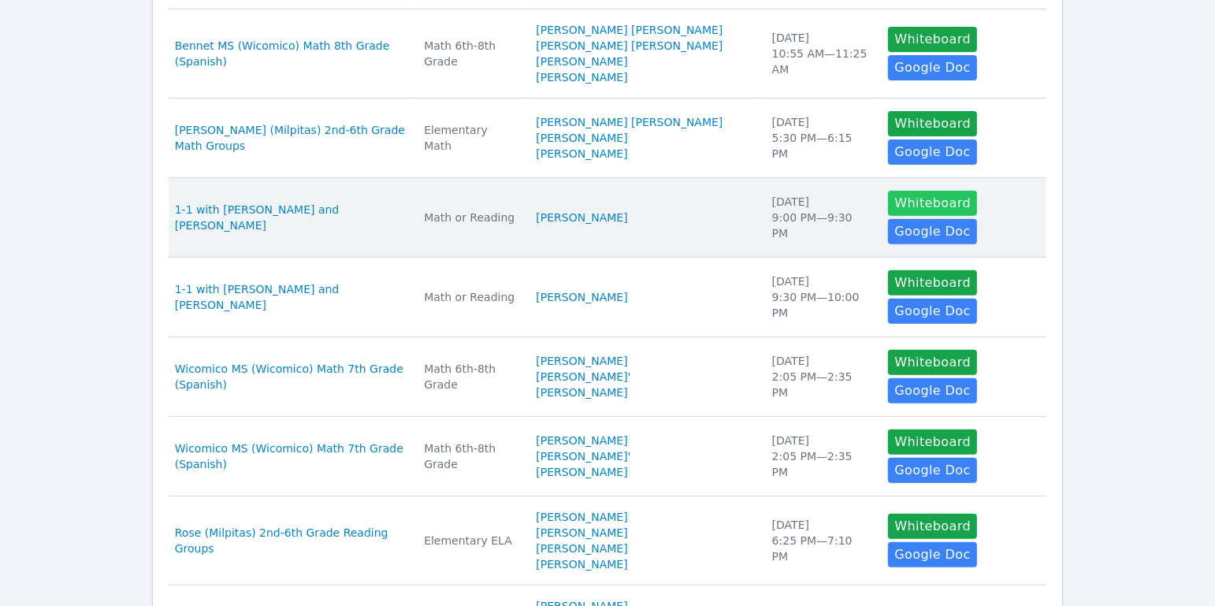
click at [937, 202] on button "Whiteboard" at bounding box center [932, 203] width 89 height 25
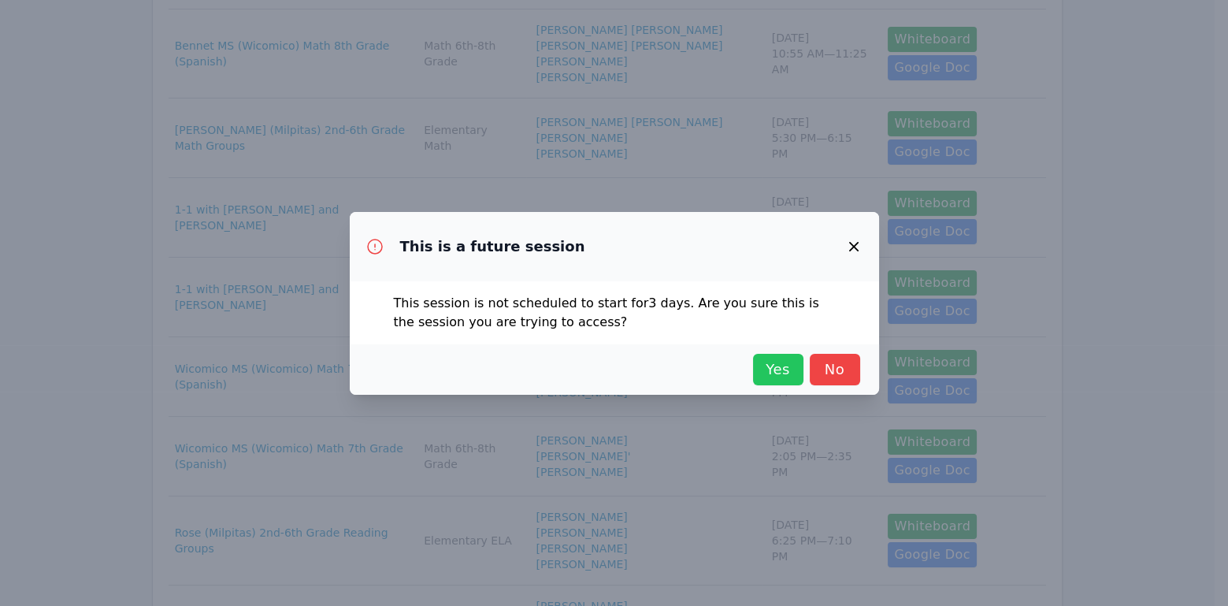
click at [765, 364] on span "Yes" at bounding box center [778, 369] width 35 height 22
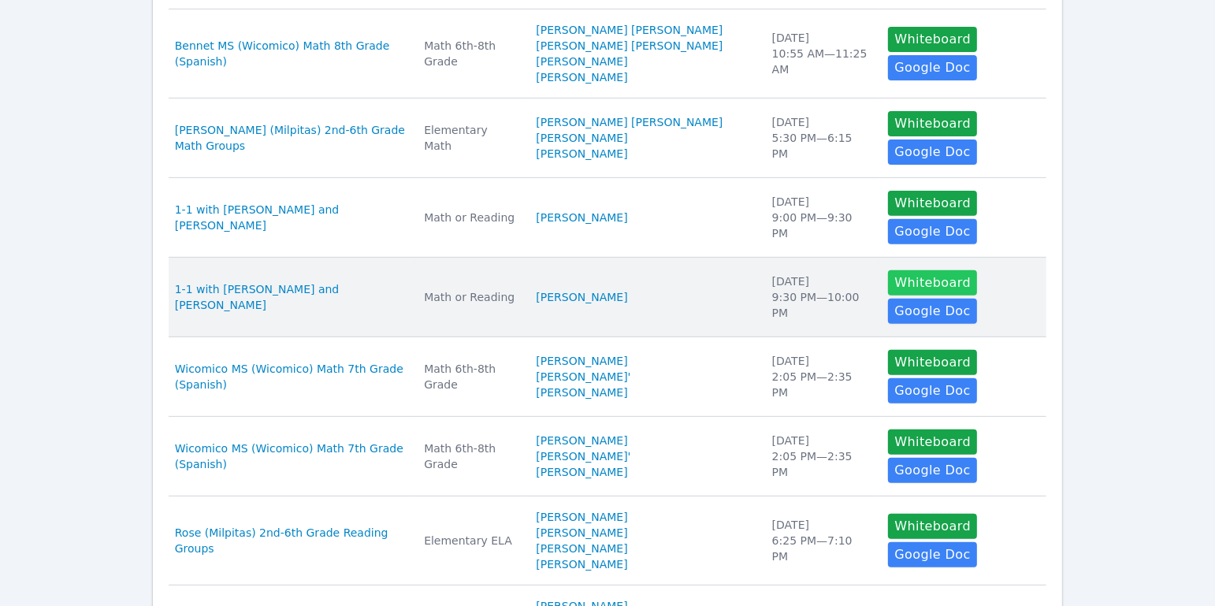
click at [918, 279] on button "Whiteboard" at bounding box center [932, 282] width 89 height 25
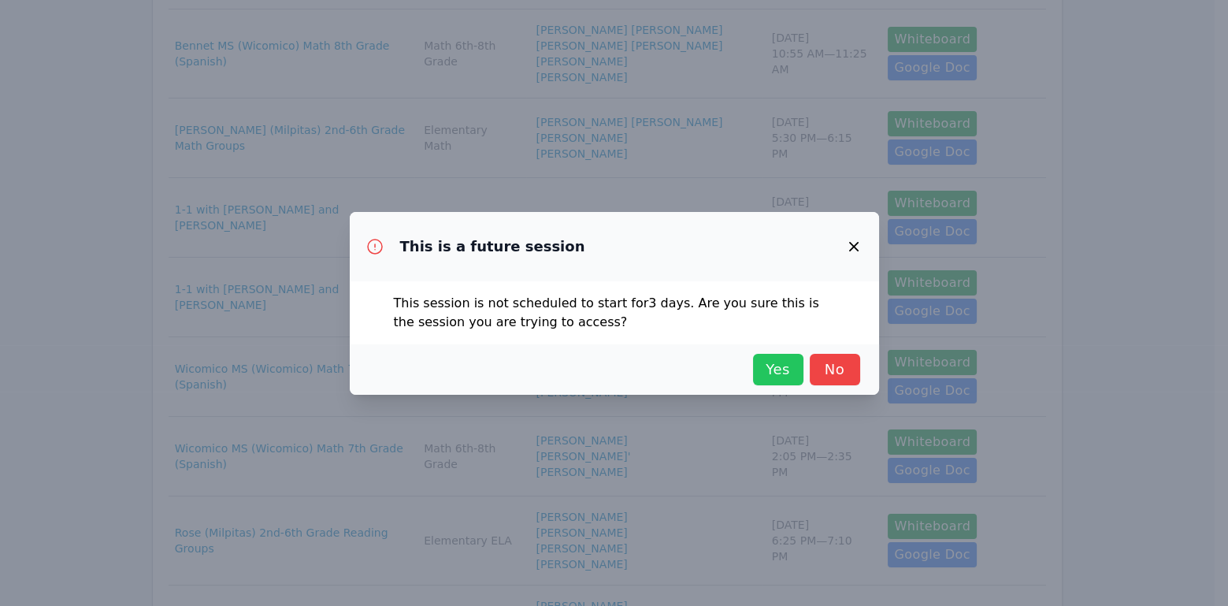
click at [778, 362] on span "Yes" at bounding box center [778, 369] width 35 height 22
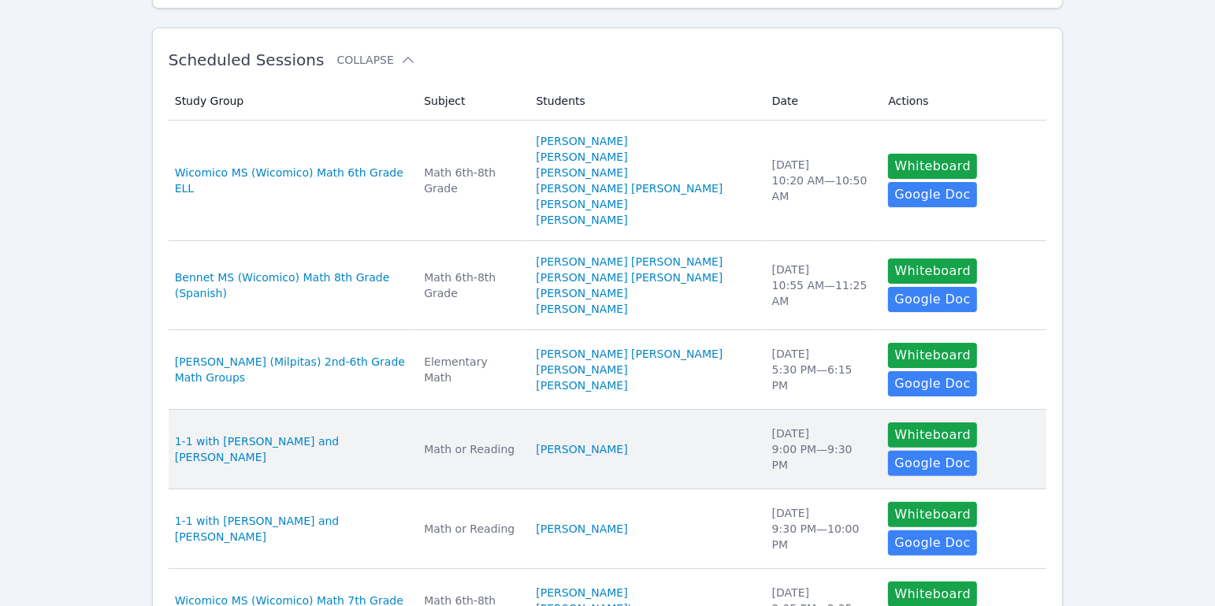
scroll to position [0, 0]
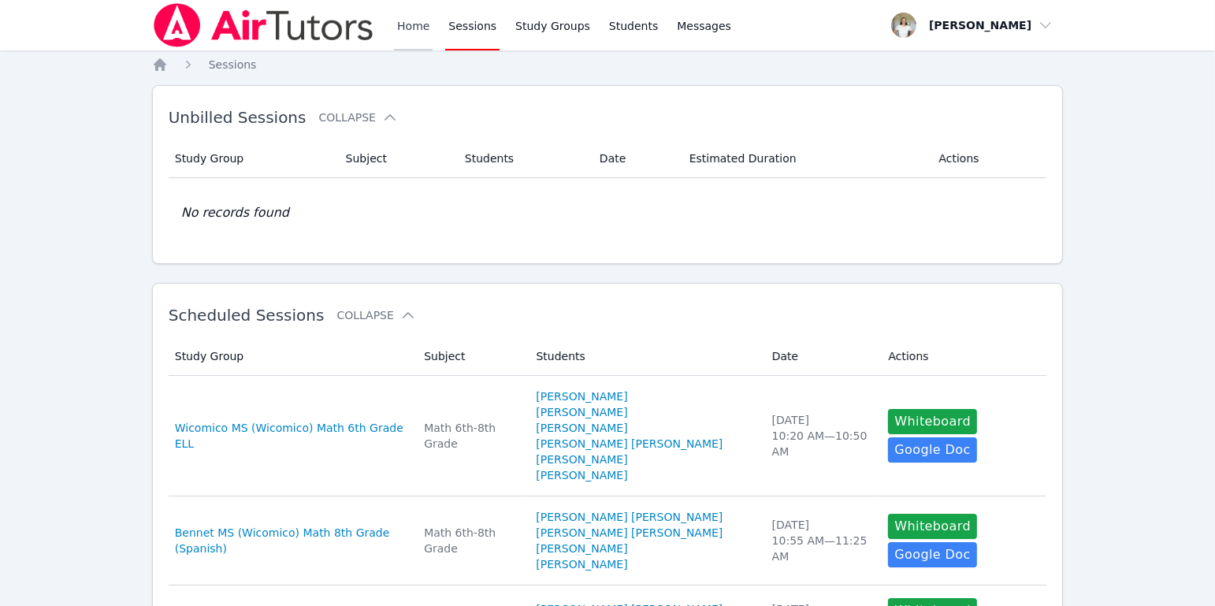
click at [410, 33] on link "Home" at bounding box center [413, 25] width 39 height 50
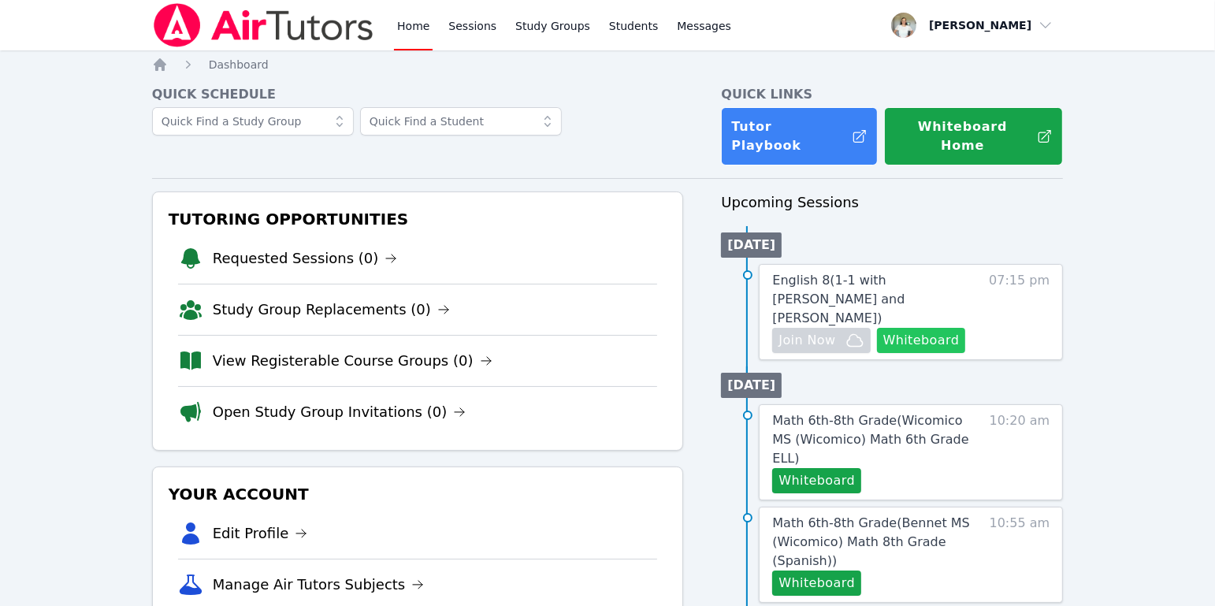
click at [917, 328] on button "Whiteboard" at bounding box center [921, 340] width 89 height 25
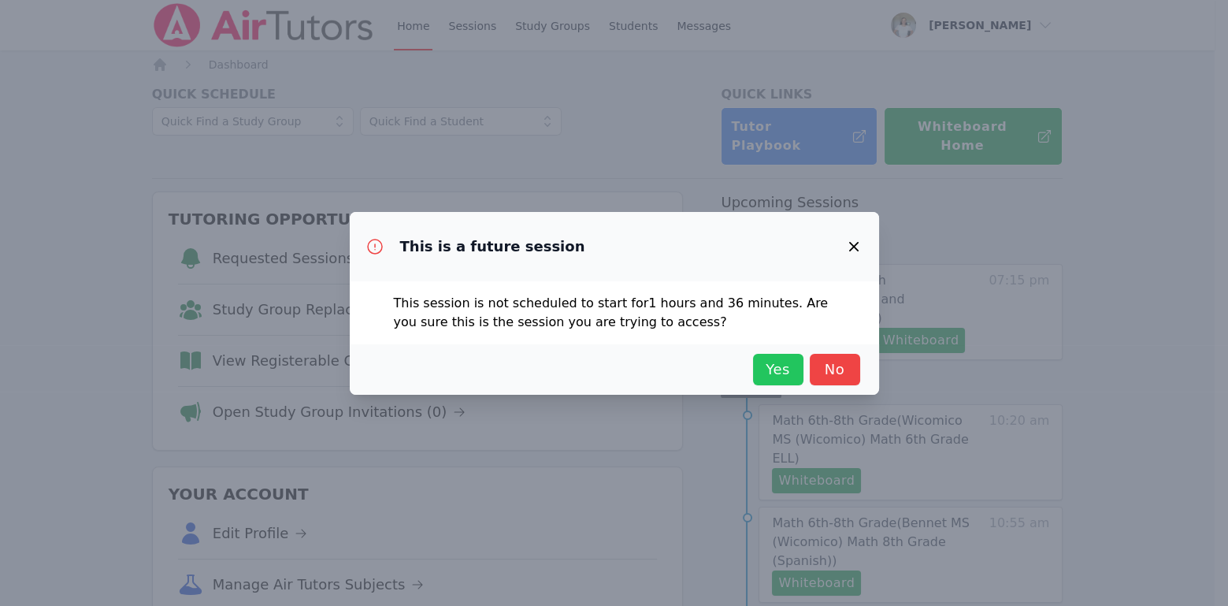
click at [780, 366] on span "Yes" at bounding box center [778, 369] width 35 height 22
